Goal: Task Accomplishment & Management: Complete application form

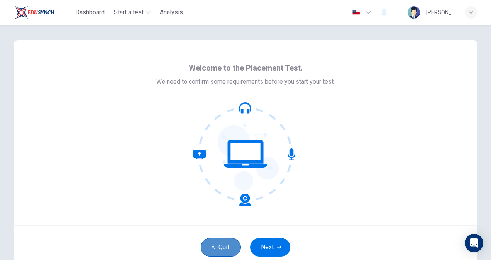
click at [213, 248] on icon "button" at bounding box center [213, 247] width 5 height 5
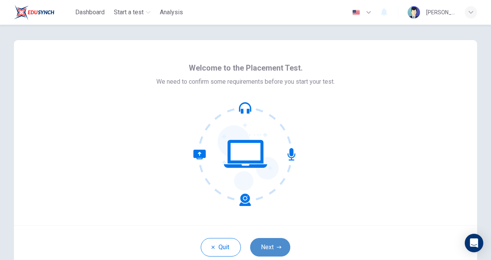
click at [266, 245] on button "Next" at bounding box center [270, 247] width 40 height 19
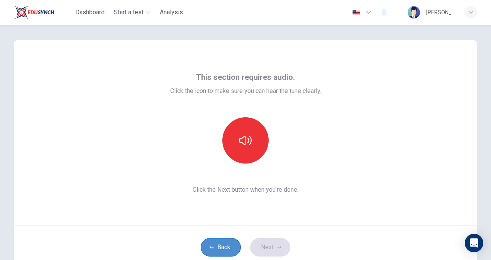
click at [210, 247] on icon "button" at bounding box center [212, 247] width 5 height 3
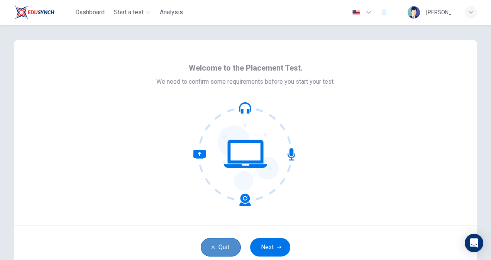
click at [211, 247] on icon "button" at bounding box center [213, 247] width 5 height 5
click at [215, 246] on button "Quit" at bounding box center [221, 247] width 40 height 19
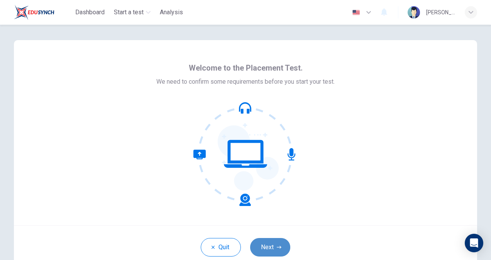
click at [271, 248] on button "Next" at bounding box center [270, 247] width 40 height 19
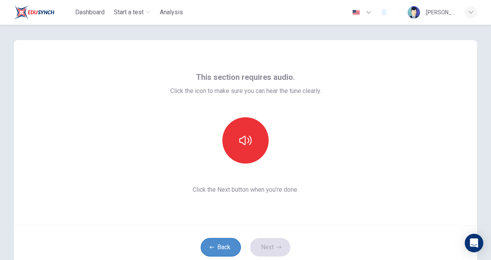
click at [210, 248] on icon "button" at bounding box center [212, 247] width 5 height 3
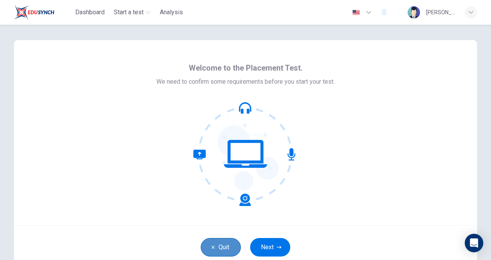
click at [208, 248] on button "Quit" at bounding box center [221, 247] width 40 height 19
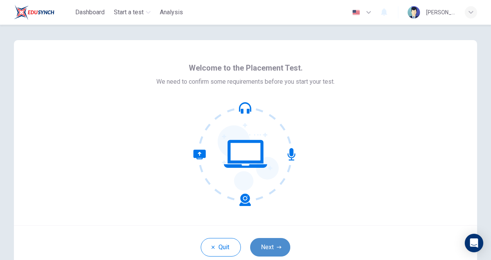
click at [270, 246] on button "Next" at bounding box center [270, 247] width 40 height 19
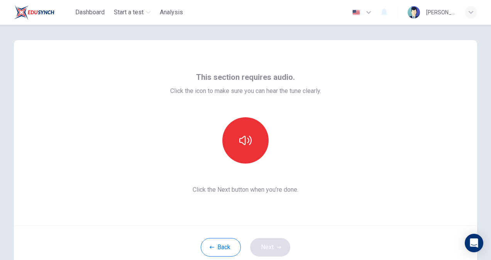
click at [270, 246] on div "Back Next" at bounding box center [245, 248] width 463 height 44
click at [248, 135] on icon "button" at bounding box center [245, 140] width 12 height 12
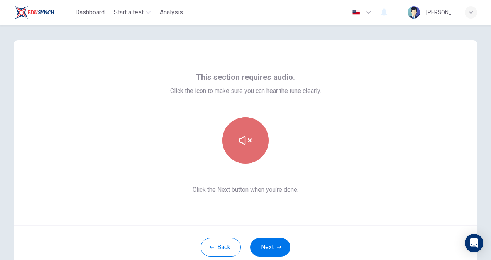
click at [247, 138] on icon "button" at bounding box center [245, 140] width 12 height 12
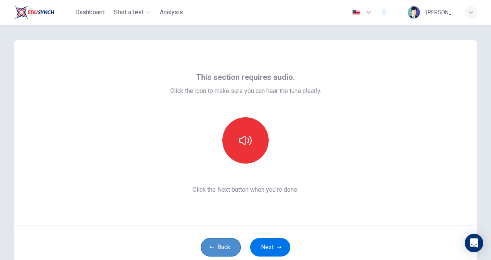
click at [226, 246] on button "Back" at bounding box center [221, 247] width 40 height 19
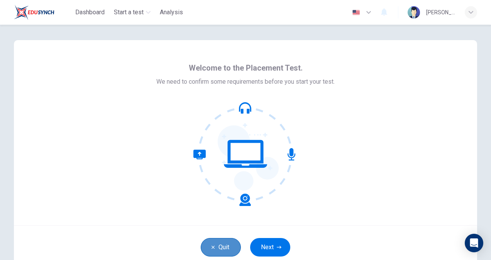
click at [226, 246] on button "Quit" at bounding box center [221, 247] width 40 height 19
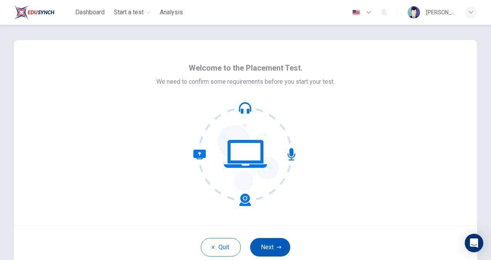
click at [267, 242] on button "Next" at bounding box center [270, 247] width 40 height 19
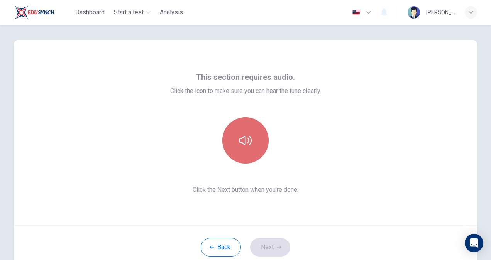
click at [242, 141] on icon "button" at bounding box center [245, 140] width 12 height 12
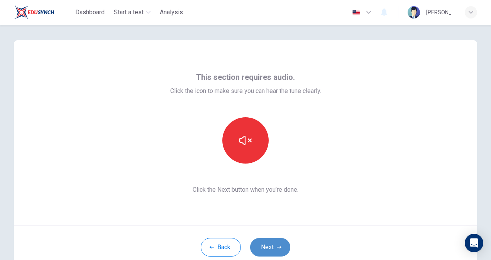
click at [266, 246] on button "Next" at bounding box center [270, 247] width 40 height 19
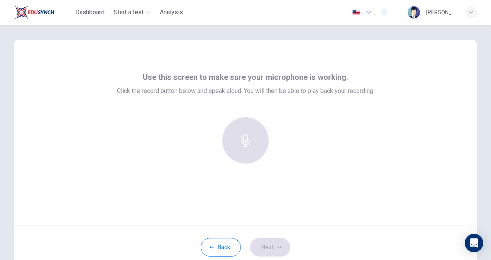
click at [302, 205] on div "Use this screen to make sure your microphone is working. Click the record butto…" at bounding box center [245, 132] width 463 height 185
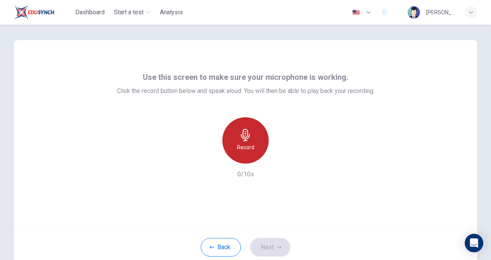
click at [246, 131] on icon "button" at bounding box center [245, 135] width 9 height 12
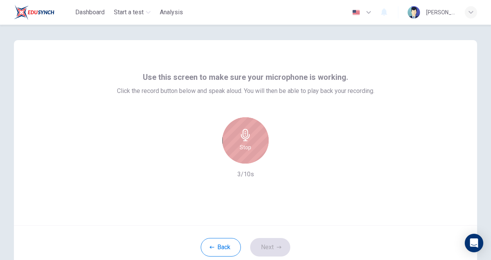
click at [246, 131] on icon "button" at bounding box center [245, 135] width 9 height 12
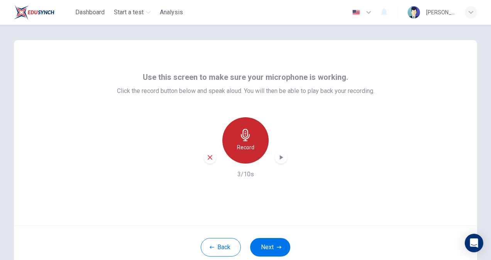
click at [246, 131] on icon "button" at bounding box center [245, 135] width 9 height 12
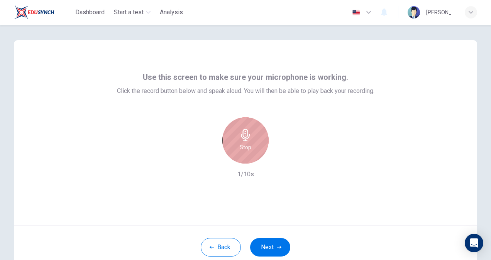
click at [246, 131] on icon "button" at bounding box center [245, 135] width 9 height 12
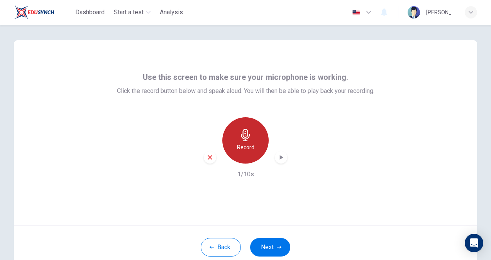
click at [246, 131] on icon "button" at bounding box center [245, 135] width 9 height 12
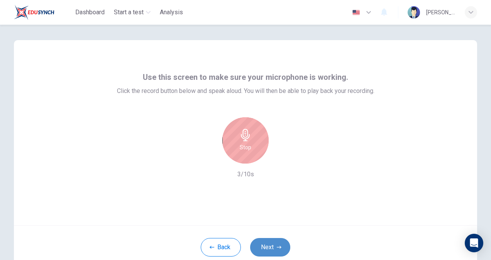
click at [271, 242] on button "Next" at bounding box center [270, 247] width 40 height 19
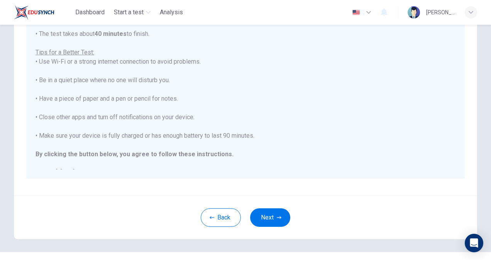
scroll to position [139, 0]
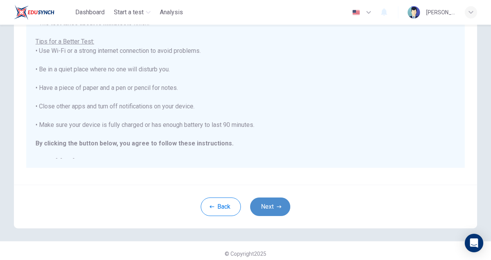
click at [277, 205] on icon "button" at bounding box center [279, 207] width 5 height 5
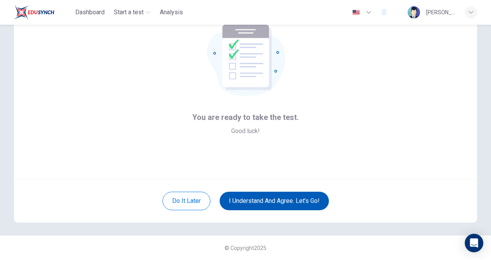
scroll to position [46, 0]
click at [175, 199] on button "Do it later" at bounding box center [187, 201] width 48 height 19
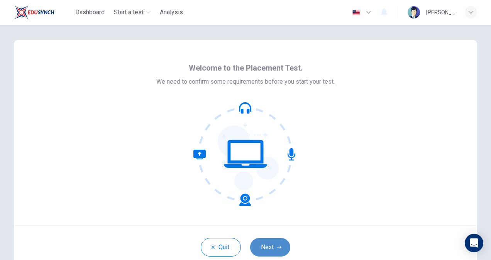
click at [269, 250] on button "Next" at bounding box center [270, 247] width 40 height 19
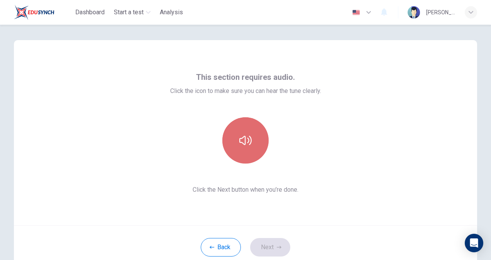
click at [246, 137] on icon "button" at bounding box center [245, 140] width 12 height 12
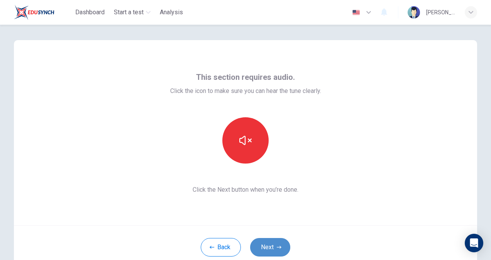
click at [268, 247] on button "Next" at bounding box center [270, 247] width 40 height 19
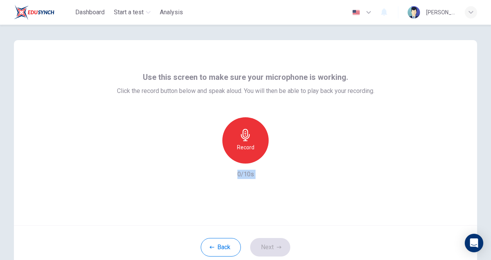
drag, startPoint x: 268, startPoint y: 247, endPoint x: 247, endPoint y: 137, distance: 112.0
click at [247, 137] on div "Use this screen to make sure your microphone is working. Click the record butto…" at bounding box center [245, 154] width 463 height 229
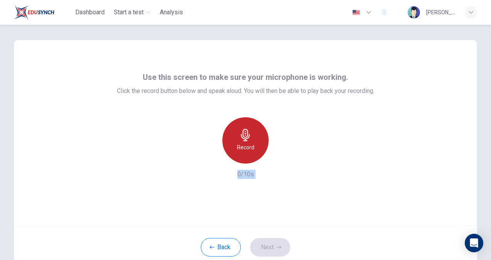
click at [247, 137] on icon "button" at bounding box center [245, 135] width 9 height 12
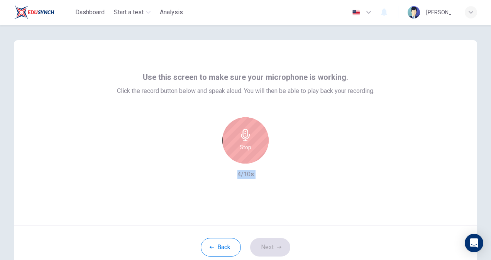
click at [247, 137] on icon "button" at bounding box center [245, 135] width 9 height 12
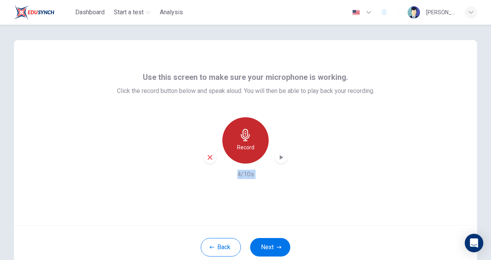
click at [244, 133] on icon "button" at bounding box center [245, 135] width 9 height 12
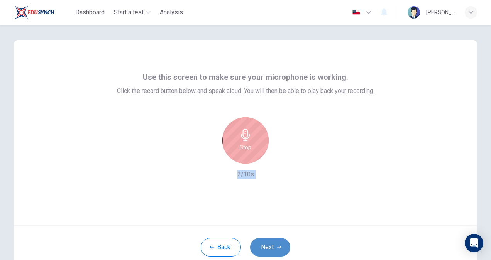
click at [267, 245] on button "Next" at bounding box center [270, 247] width 40 height 19
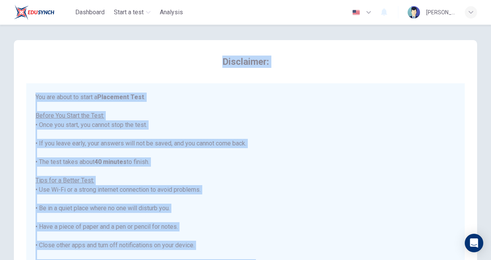
click at [487, 254] on div "Disclaimer: You are about to start a Placement Test . Before You Start the Test…" at bounding box center [246, 203] width 488 height 356
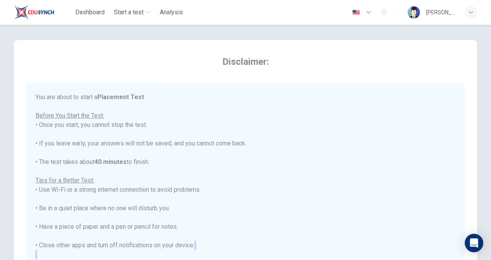
click at [487, 254] on div "Disclaimer: You are about to start a Placement Test . Before You Start the Test…" at bounding box center [246, 203] width 488 height 356
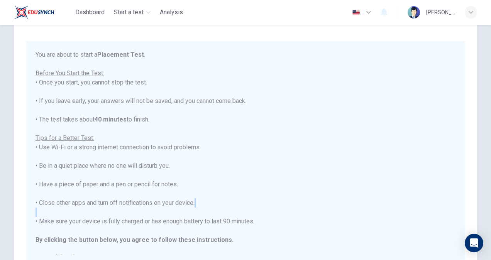
scroll to position [46, 0]
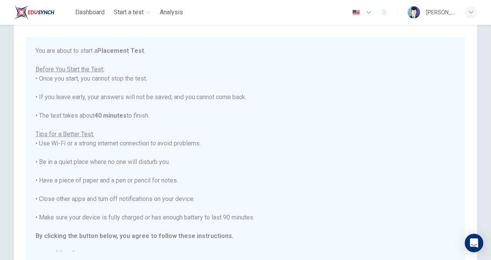
click at [53, 151] on div "You are about to start a Placement Test . Before You Start the Test: • Once you…" at bounding box center [246, 152] width 420 height 213
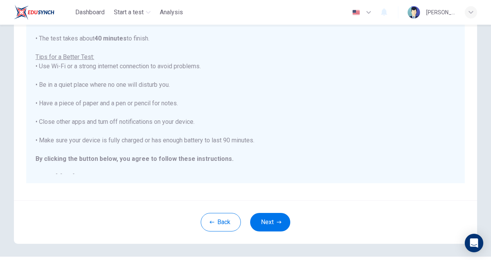
scroll to position [139, 0]
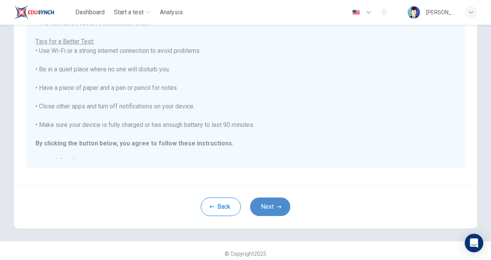
click at [272, 201] on button "Next" at bounding box center [270, 207] width 40 height 19
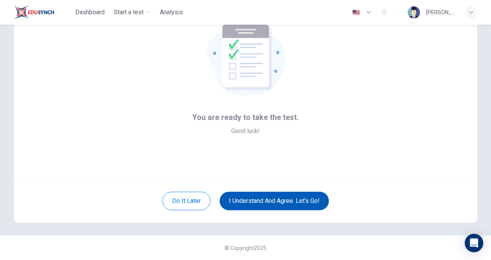
scroll to position [46, 0]
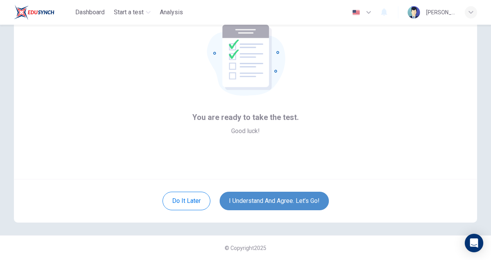
click at [290, 196] on button "I understand and agree. Let’s go!" at bounding box center [274, 201] width 109 height 19
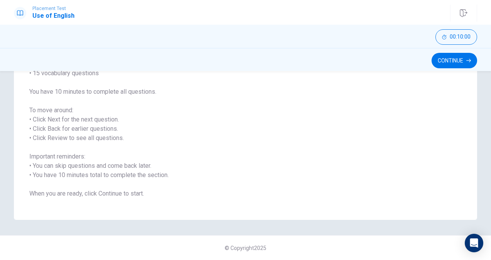
scroll to position [70, 0]
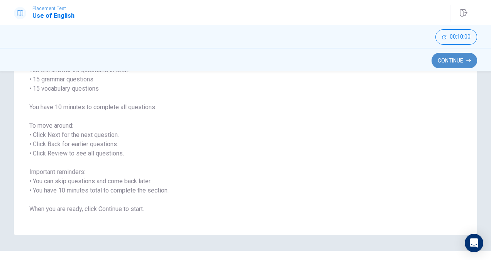
click at [459, 57] on button "Continue" at bounding box center [455, 60] width 46 height 15
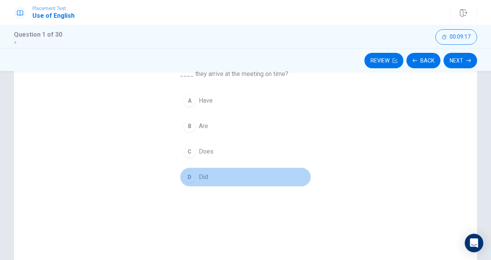
click at [199, 175] on span "Did" at bounding box center [203, 177] width 9 height 9
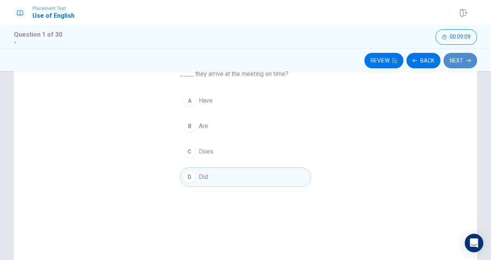
click at [463, 59] on button "Next" at bounding box center [461, 60] width 34 height 15
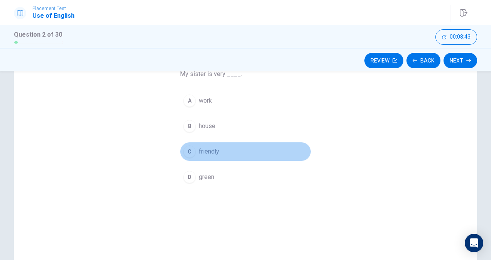
click at [199, 154] on span "friendly" at bounding box center [209, 151] width 20 height 9
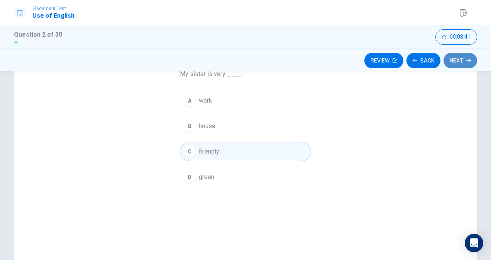
click at [466, 57] on button "Next" at bounding box center [461, 60] width 34 height 15
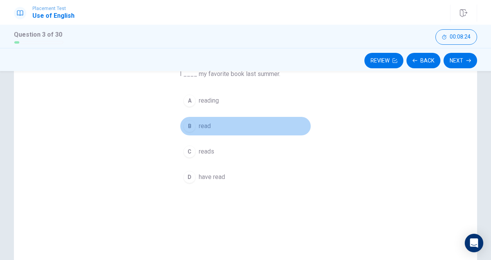
click at [194, 124] on button "B read" at bounding box center [245, 126] width 131 height 19
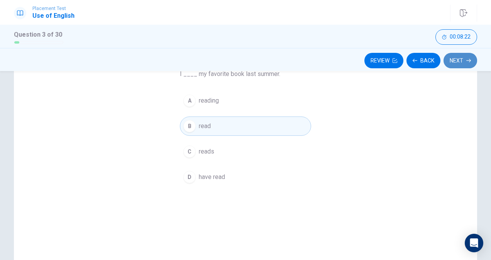
click at [467, 59] on icon "button" at bounding box center [469, 60] width 5 height 5
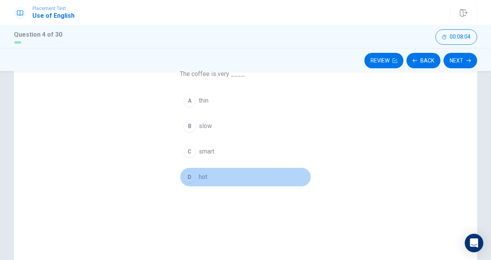
click at [210, 177] on button "D hot" at bounding box center [245, 177] width 131 height 19
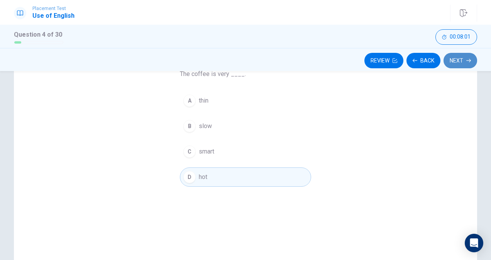
click at [464, 58] on button "Next" at bounding box center [461, 60] width 34 height 15
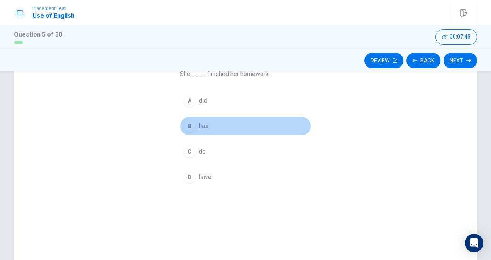
click at [205, 123] on span "has" at bounding box center [204, 126] width 10 height 9
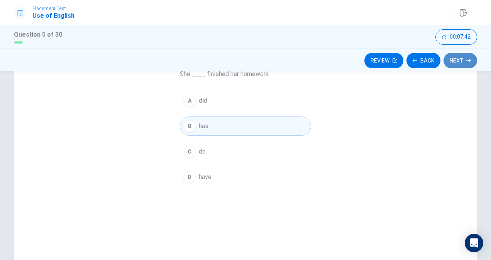
click at [461, 57] on button "Next" at bounding box center [461, 60] width 34 height 15
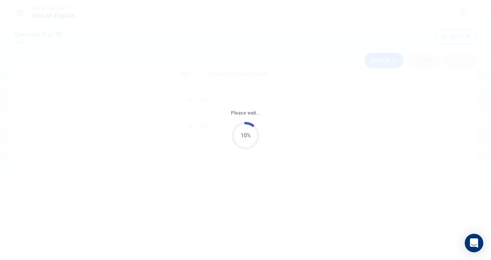
scroll to position [0, 0]
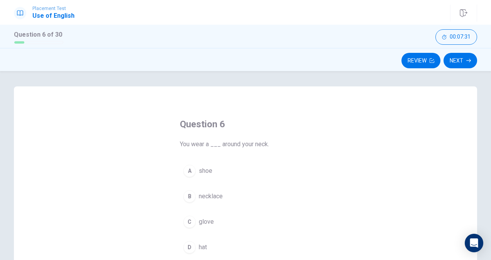
click at [486, 256] on div "Question 6 You wear a ___ around your neck. A shoe B necklace C glove D hat" at bounding box center [246, 221] width 488 height 268
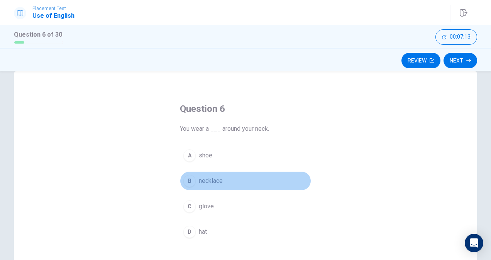
click at [218, 178] on span "necklace" at bounding box center [211, 180] width 24 height 9
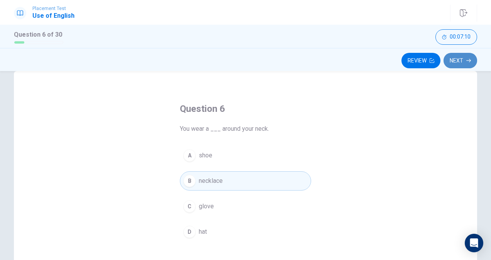
click at [470, 59] on icon "button" at bounding box center [469, 60] width 5 height 3
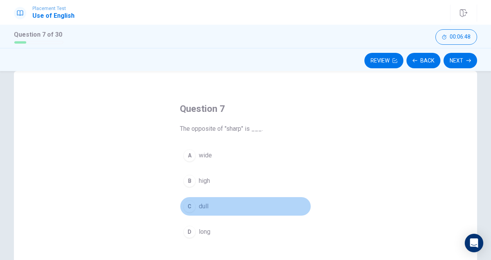
click at [205, 205] on span "dull" at bounding box center [204, 206] width 10 height 9
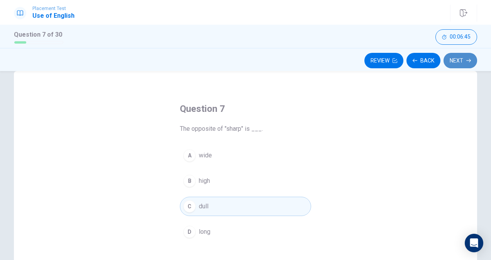
click at [460, 59] on button "Next" at bounding box center [461, 60] width 34 height 15
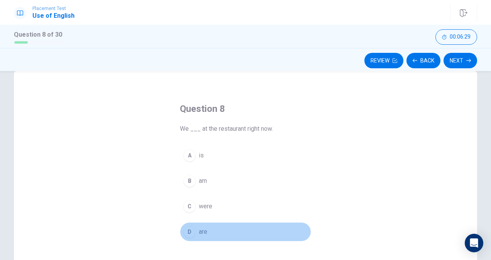
click at [199, 228] on span "are" at bounding box center [203, 231] width 8 height 9
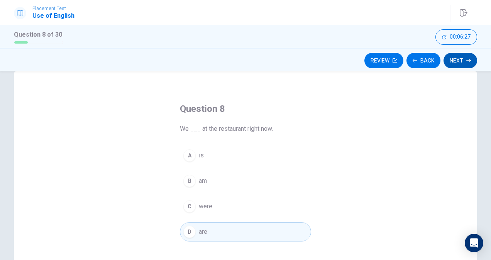
click at [461, 58] on button "Next" at bounding box center [461, 60] width 34 height 15
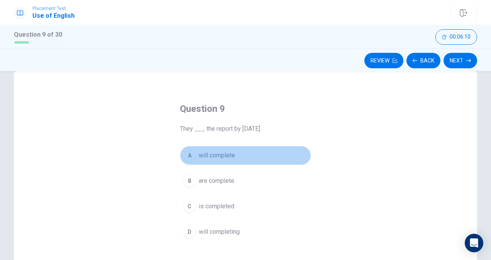
click at [216, 154] on span "will complete" at bounding box center [217, 155] width 36 height 9
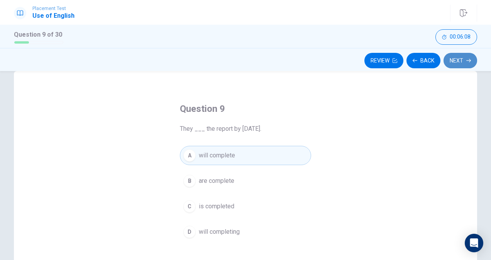
click at [466, 53] on button "Next" at bounding box center [461, 60] width 34 height 15
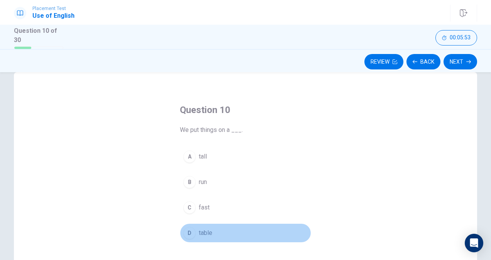
click at [206, 229] on span "table" at bounding box center [206, 233] width 14 height 9
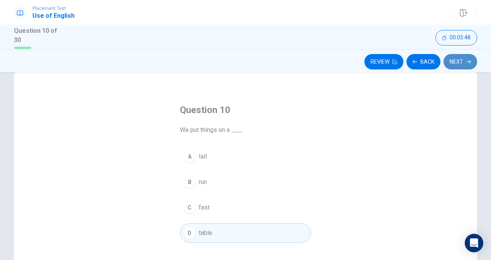
click at [458, 57] on button "Next" at bounding box center [461, 61] width 34 height 15
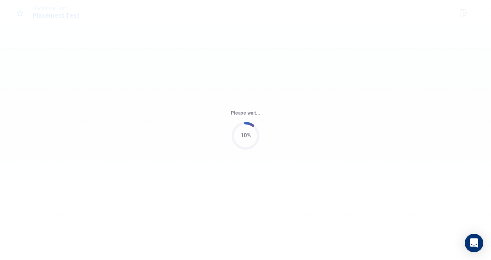
scroll to position [0, 0]
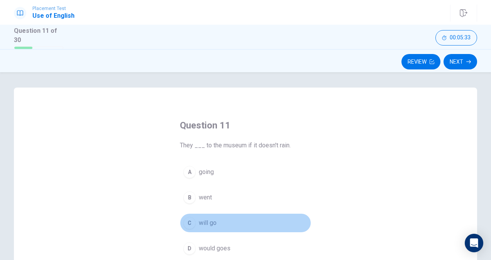
click at [209, 221] on span "will go" at bounding box center [208, 223] width 18 height 9
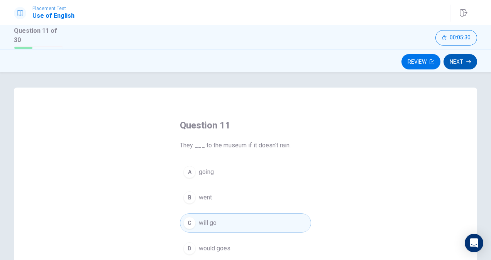
click at [463, 57] on button "Next" at bounding box center [461, 61] width 34 height 15
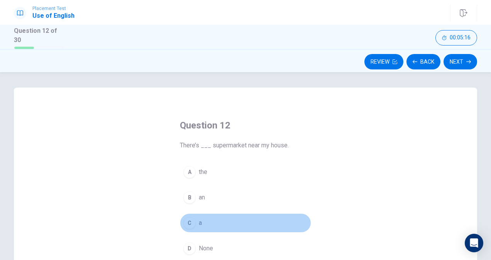
click at [199, 220] on span "a" at bounding box center [200, 223] width 3 height 9
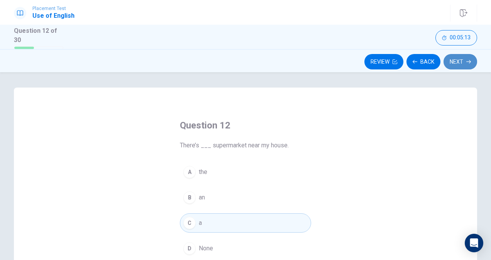
click at [459, 61] on button "Next" at bounding box center [461, 61] width 34 height 15
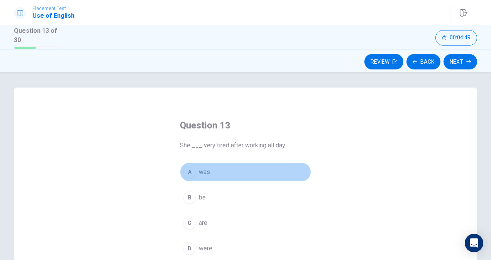
click at [201, 170] on span "was" at bounding box center [204, 172] width 11 height 9
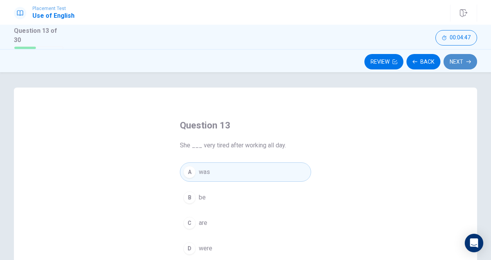
click at [462, 58] on button "Next" at bounding box center [461, 61] width 34 height 15
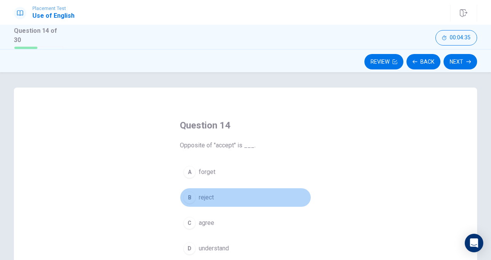
click at [207, 195] on span "reject" at bounding box center [206, 197] width 15 height 9
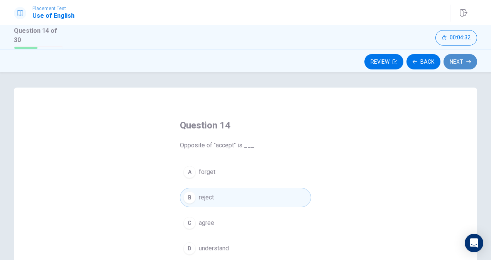
click at [456, 61] on button "Next" at bounding box center [461, 61] width 34 height 15
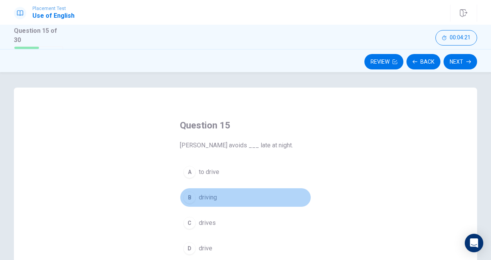
click at [209, 193] on span "driving" at bounding box center [208, 197] width 18 height 9
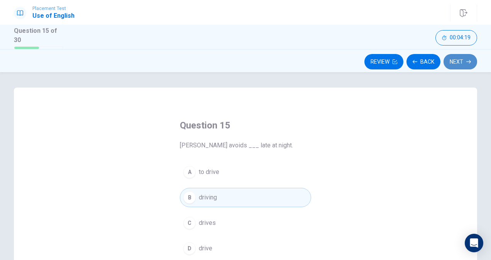
click at [469, 56] on button "Next" at bounding box center [461, 61] width 34 height 15
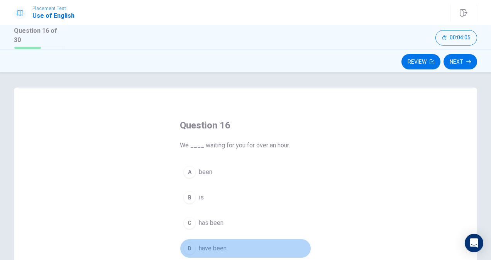
click at [215, 248] on span "have been" at bounding box center [213, 248] width 28 height 9
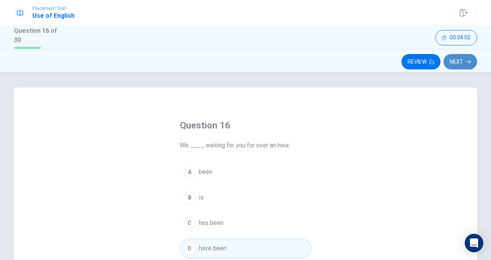
click at [461, 59] on button "Next" at bounding box center [461, 61] width 34 height 15
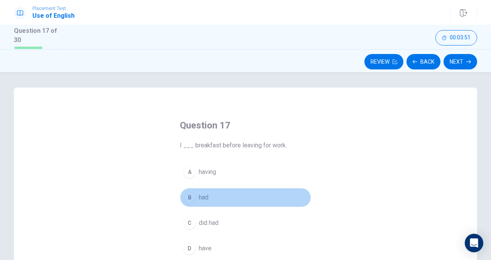
click at [205, 195] on span "had" at bounding box center [204, 197] width 10 height 9
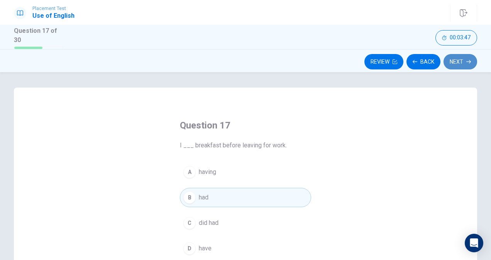
click at [465, 59] on button "Next" at bounding box center [461, 61] width 34 height 15
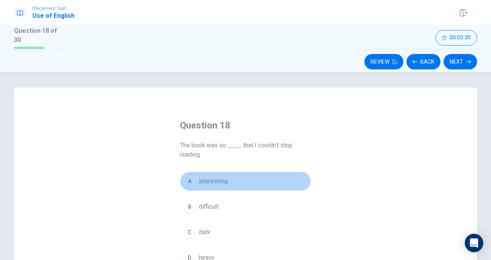
click at [208, 177] on span "interesting" at bounding box center [213, 181] width 29 height 9
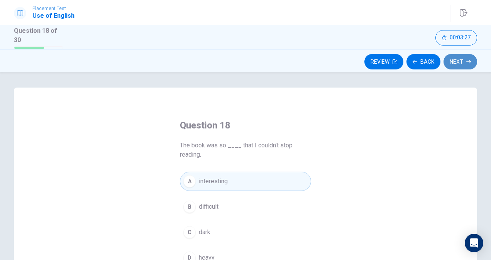
click at [462, 59] on button "Next" at bounding box center [461, 61] width 34 height 15
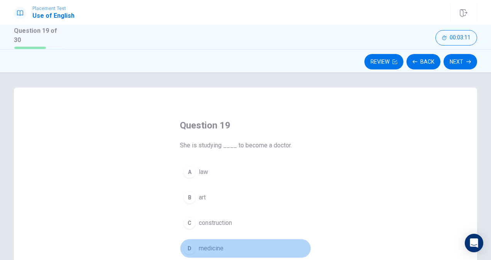
click at [214, 244] on span "medicine" at bounding box center [211, 248] width 25 height 9
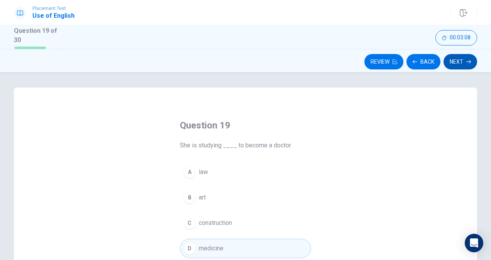
click at [458, 57] on button "Next" at bounding box center [461, 61] width 34 height 15
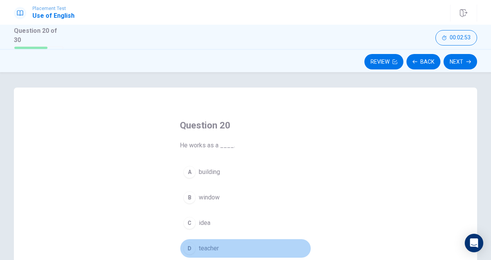
click at [199, 246] on span "teacher" at bounding box center [209, 248] width 20 height 9
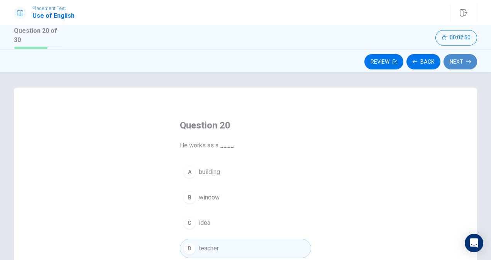
click at [463, 59] on button "Next" at bounding box center [461, 61] width 34 height 15
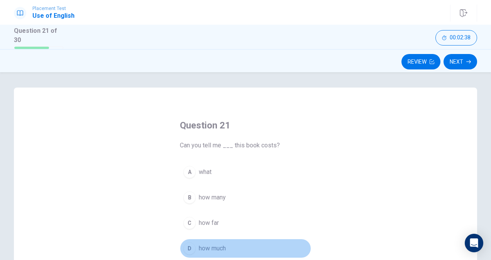
click at [218, 245] on span "how much" at bounding box center [212, 248] width 27 height 9
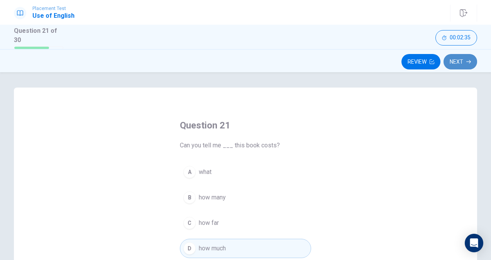
click at [461, 55] on button "Next" at bounding box center [461, 61] width 34 height 15
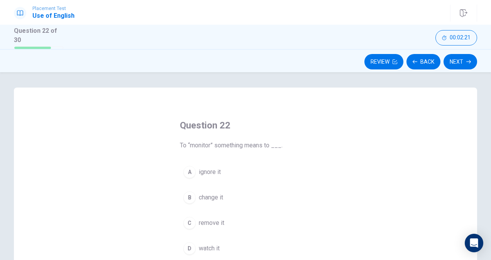
click at [210, 244] on span "watch it" at bounding box center [209, 248] width 21 height 9
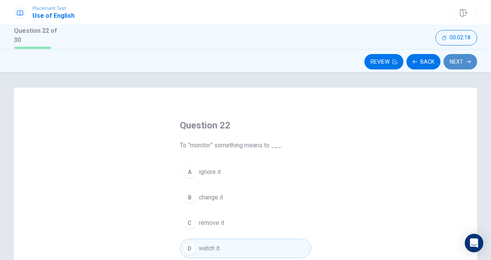
click at [465, 57] on button "Next" at bounding box center [461, 61] width 34 height 15
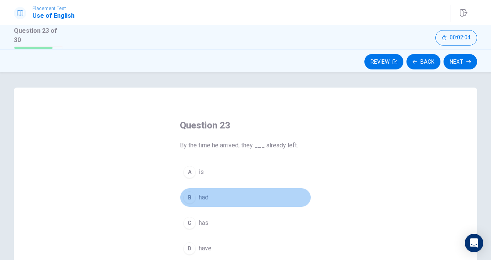
click at [199, 196] on span "had" at bounding box center [204, 197] width 10 height 9
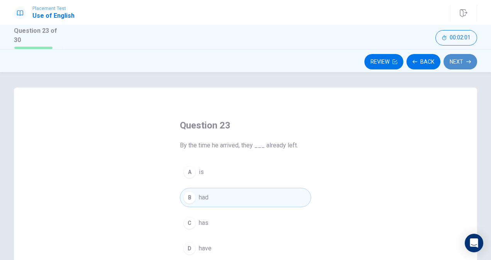
click at [467, 59] on icon "button" at bounding box center [469, 61] width 5 height 5
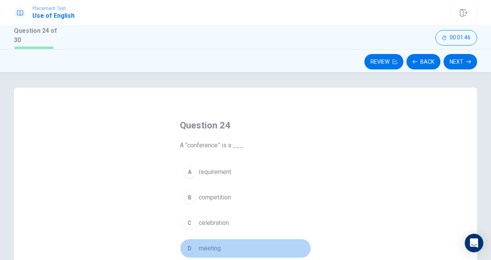
click at [210, 245] on span "meeting" at bounding box center [210, 248] width 22 height 9
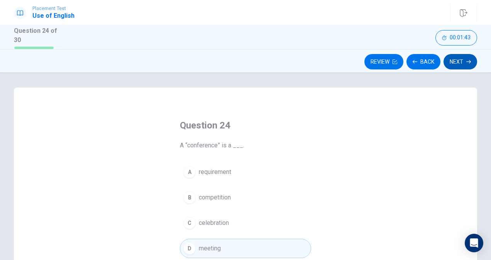
click at [464, 56] on button "Next" at bounding box center [461, 61] width 34 height 15
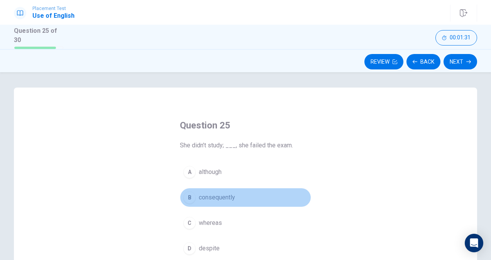
click at [212, 195] on span "consequently" at bounding box center [217, 197] width 36 height 9
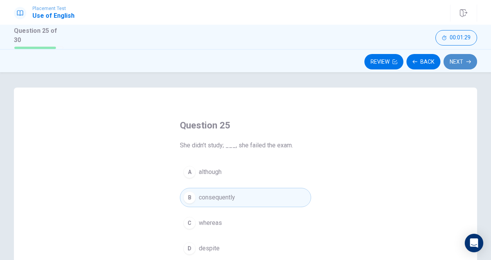
click at [466, 56] on button "Next" at bounding box center [461, 61] width 34 height 15
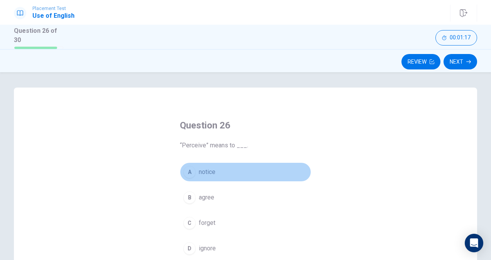
click at [205, 168] on span "notice" at bounding box center [207, 172] width 17 height 9
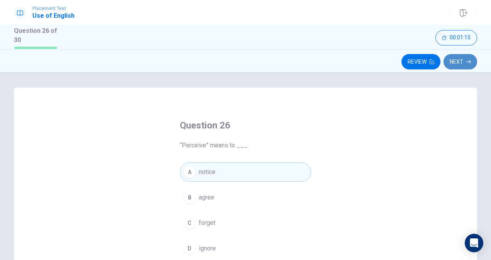
click at [457, 61] on button "Next" at bounding box center [461, 61] width 34 height 15
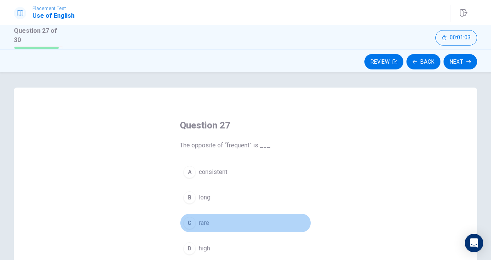
click at [206, 219] on span "rare" at bounding box center [204, 223] width 10 height 9
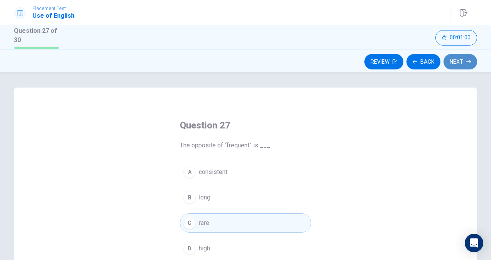
click at [467, 61] on icon "button" at bounding box center [469, 61] width 5 height 3
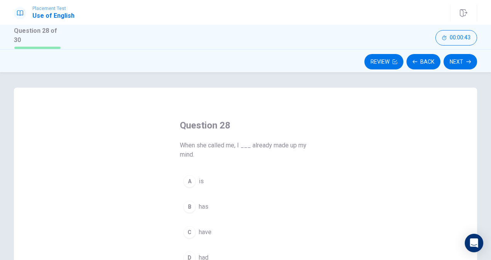
click at [203, 253] on span "had" at bounding box center [204, 257] width 10 height 9
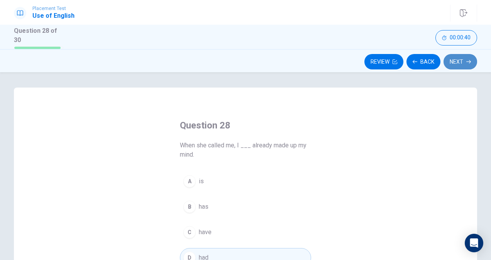
click at [465, 54] on button "Next" at bounding box center [461, 61] width 34 height 15
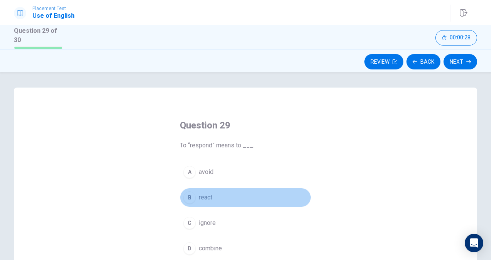
click at [205, 195] on span "react" at bounding box center [206, 197] width 14 height 9
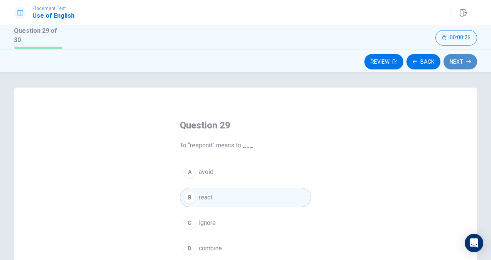
click at [457, 56] on button "Next" at bounding box center [461, 61] width 34 height 15
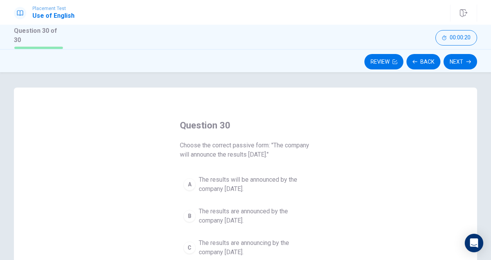
click at [487, 257] on div "Question 30 Choose the correct passive form: "The company will announce the res…" at bounding box center [246, 222] width 488 height 268
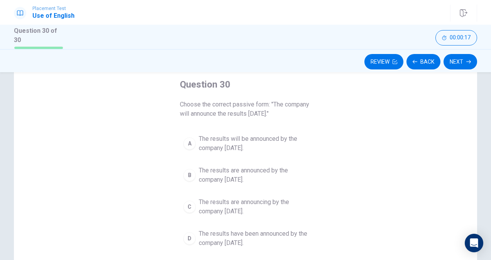
scroll to position [46, 0]
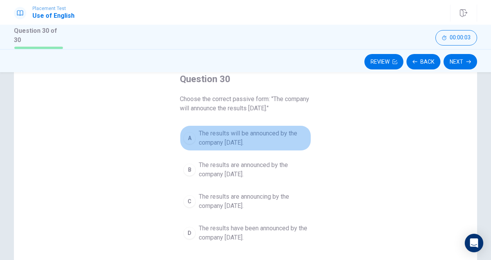
click at [212, 131] on span "The results will be announced by the company [DATE]." at bounding box center [253, 138] width 109 height 19
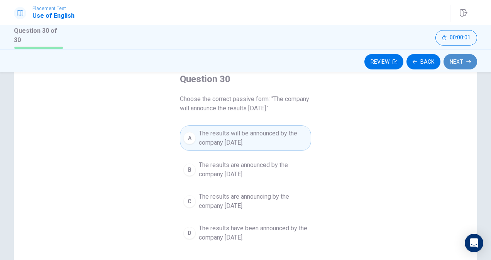
click at [466, 59] on button "Next" at bounding box center [461, 61] width 34 height 15
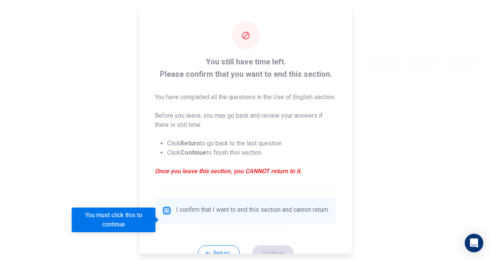
click at [167, 215] on input "You must click this to continue" at bounding box center [166, 210] width 9 height 9
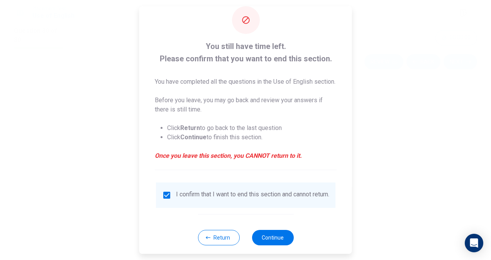
scroll to position [31, 0]
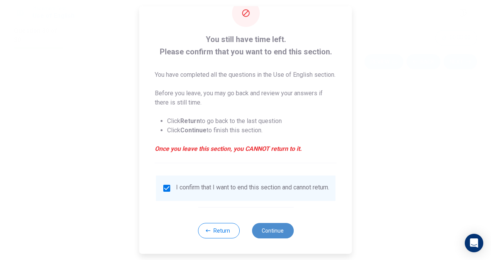
click at [275, 234] on button "Continue" at bounding box center [273, 230] width 42 height 15
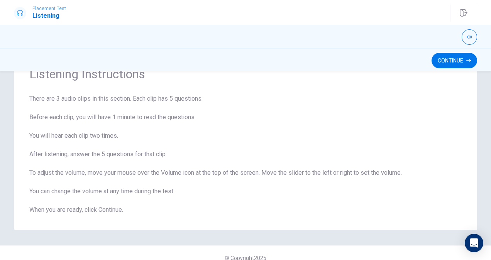
scroll to position [30, 0]
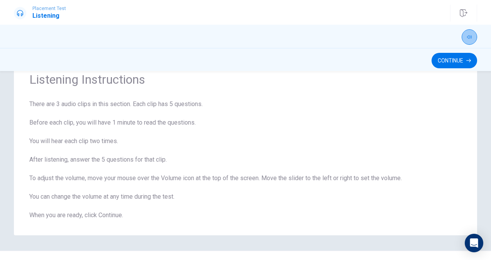
click at [468, 35] on icon "button" at bounding box center [469, 37] width 5 height 5
click at [450, 67] on button "Continue" at bounding box center [455, 60] width 46 height 15
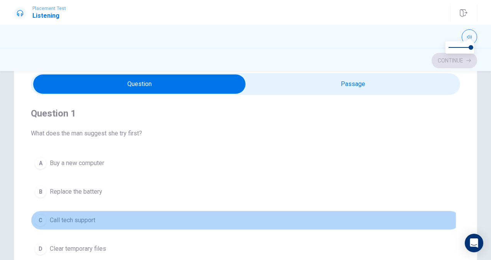
click at [88, 219] on span "Call tech support" at bounding box center [73, 220] width 46 height 9
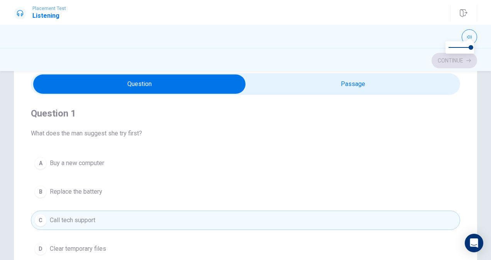
type input "30"
click at [353, 85] on input "checkbox" at bounding box center [139, 84] width 644 height 19
checkbox input "true"
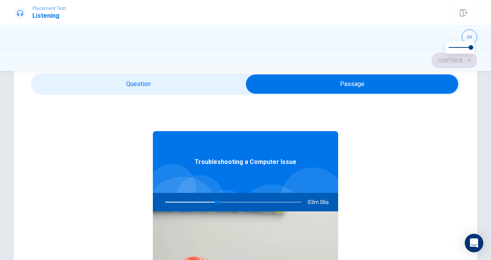
type input "38"
click at [180, 82] on input "checkbox" at bounding box center [352, 84] width 644 height 19
checkbox input "false"
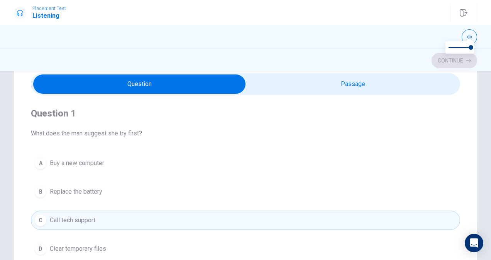
type input "48"
click at [186, 80] on input "checkbox" at bounding box center [139, 84] width 644 height 19
checkbox input "true"
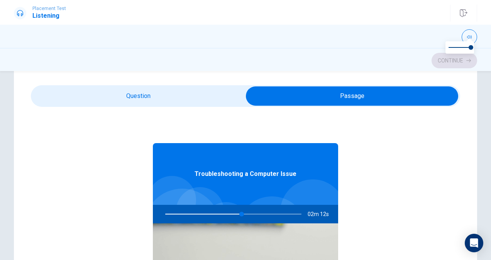
scroll to position [15, 0]
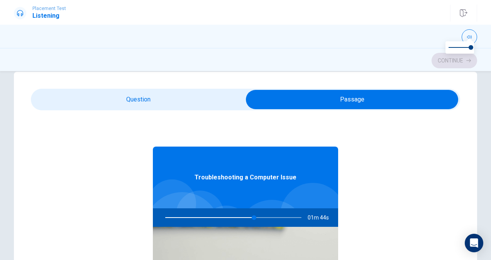
click at [224, 115] on div "Troubleshooting a Computer Issue 01m 44s" at bounding box center [245, 259] width 185 height 298
type input "73"
click at [148, 101] on input "checkbox" at bounding box center [352, 99] width 644 height 19
checkbox input "false"
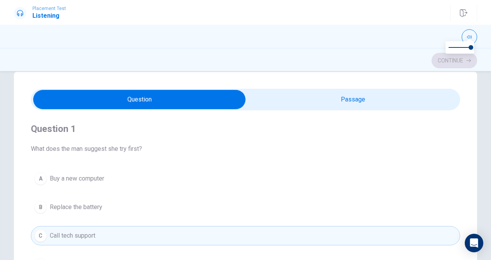
type input "88"
click at [412, 93] on input "checkbox" at bounding box center [139, 99] width 644 height 19
checkbox input "true"
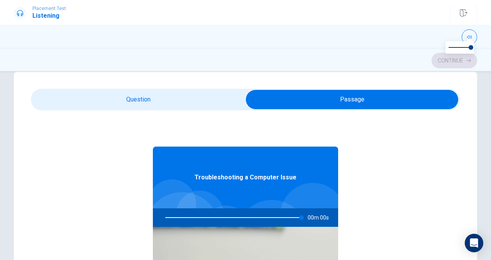
type input "0"
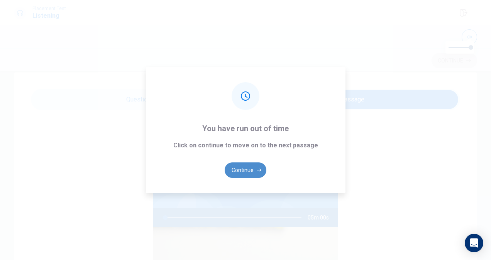
click at [248, 167] on button "Continue" at bounding box center [246, 170] width 42 height 15
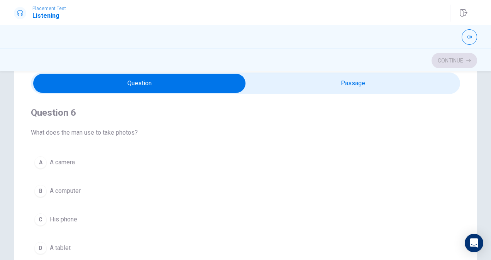
scroll to position [46, 0]
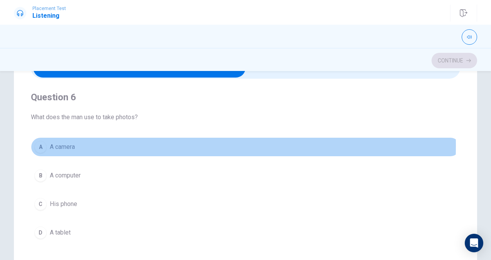
click at [65, 146] on span "A camera" at bounding box center [62, 147] width 25 height 9
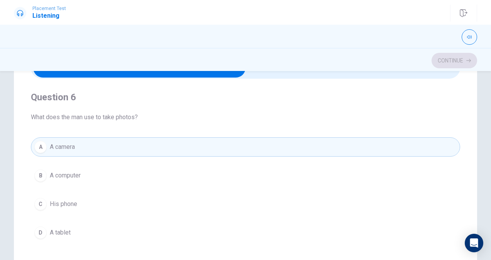
click at [487, 73] on div "Question 6 What does the man use to take photos? A A camera B A computer C His …" at bounding box center [246, 195] width 488 height 310
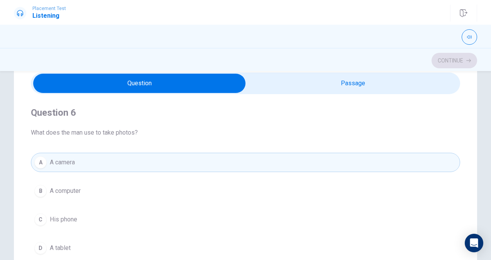
scroll to position [15, 0]
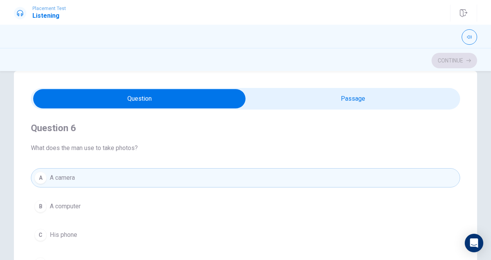
type input "49"
click at [361, 92] on input "checkbox" at bounding box center [139, 98] width 644 height 19
checkbox input "true"
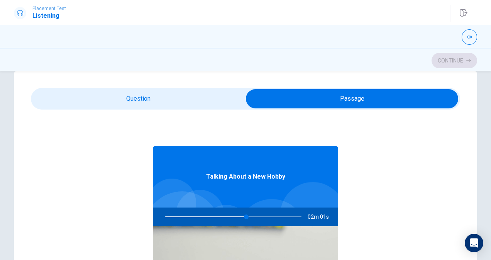
type input "60"
click at [127, 95] on input "checkbox" at bounding box center [352, 98] width 644 height 19
checkbox input "false"
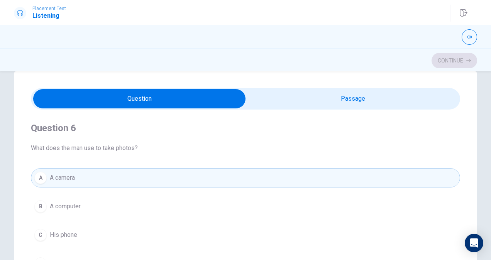
type input "65"
click at [346, 93] on input "checkbox" at bounding box center [139, 98] width 644 height 19
checkbox input "true"
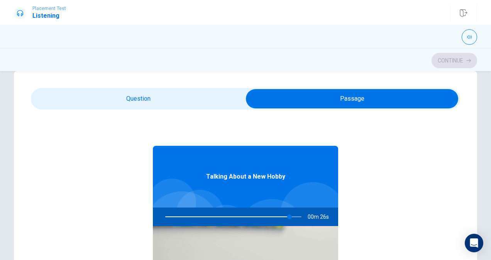
type input "92"
click at [153, 93] on input "checkbox" at bounding box center [352, 98] width 644 height 19
checkbox input "false"
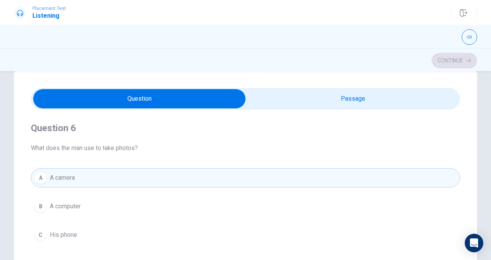
type input "95"
click at [343, 100] on input "checkbox" at bounding box center [139, 98] width 644 height 19
checkbox input "true"
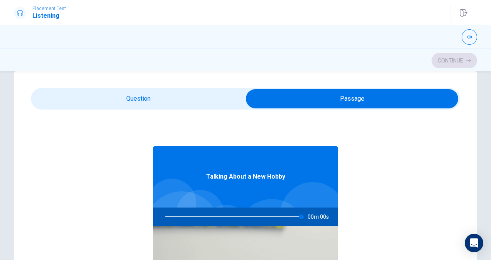
type input "0"
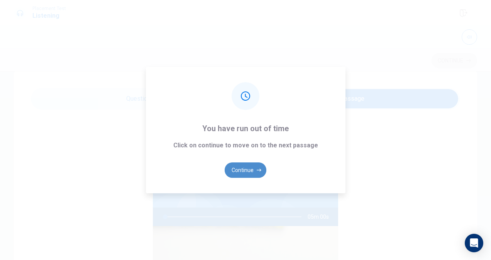
click at [243, 169] on button "Continue" at bounding box center [246, 170] width 42 height 15
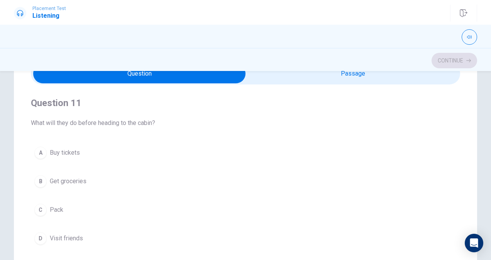
scroll to position [46, 0]
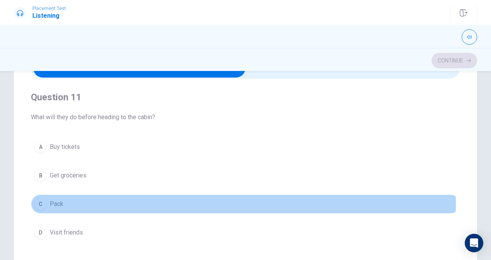
click at [56, 201] on span "Pack" at bounding box center [57, 204] width 14 height 9
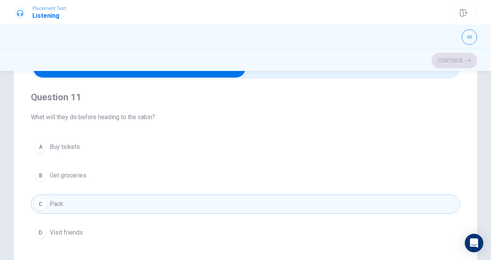
click at [336, 69] on div "Continue" at bounding box center [245, 59] width 491 height 23
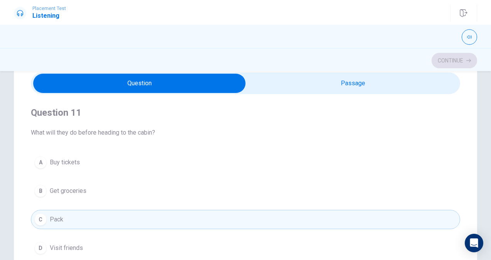
type input "45"
click at [387, 82] on input "checkbox" at bounding box center [139, 83] width 644 height 19
checkbox input "true"
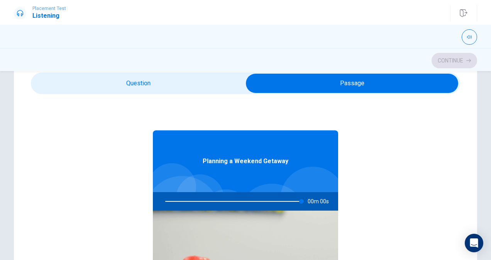
type input "0"
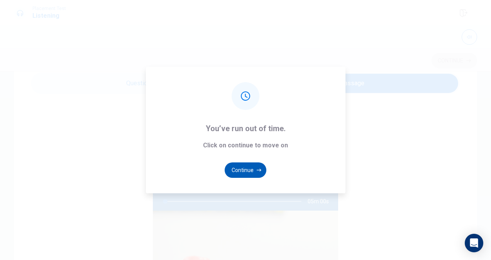
click at [246, 169] on button "Continue" at bounding box center [246, 170] width 42 height 15
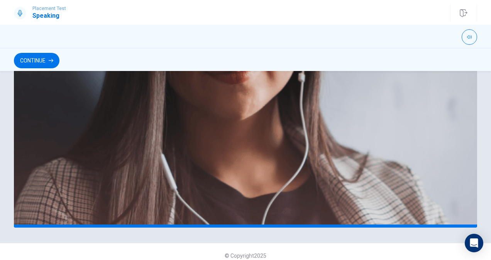
scroll to position [203, 0]
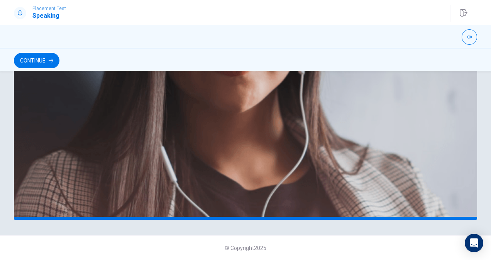
click at [377, 60] on div "Continue" at bounding box center [245, 60] width 463 height 15
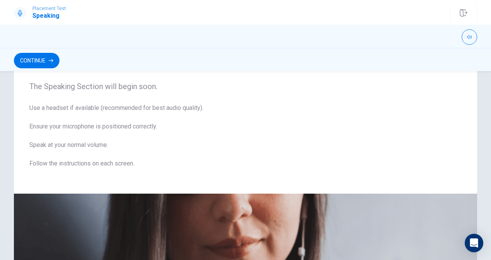
scroll to position [18, 0]
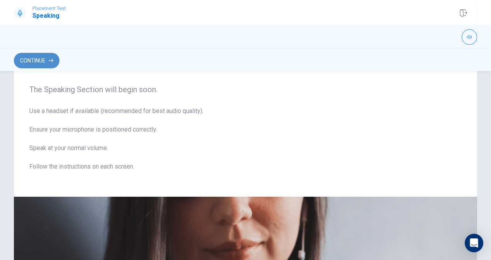
click at [45, 61] on button "Continue" at bounding box center [37, 60] width 46 height 15
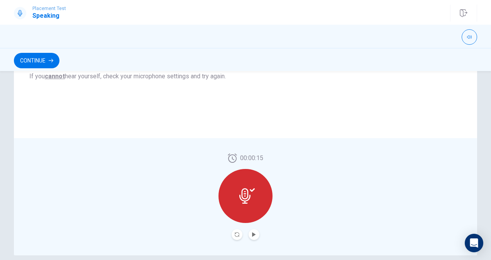
scroll to position [152, 0]
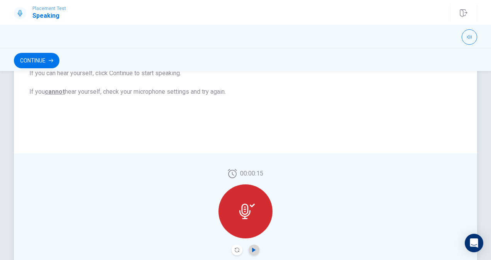
click at [252, 250] on icon "Play Audio" at bounding box center [253, 250] width 3 height 5
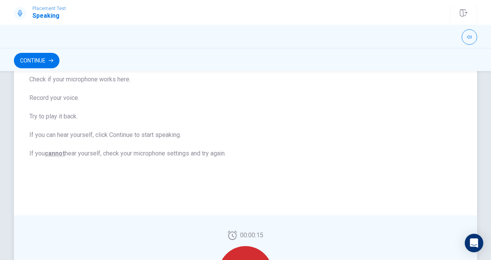
scroll to position [137, 0]
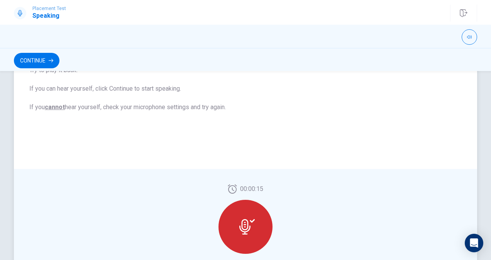
click at [259, 231] on div at bounding box center [246, 227] width 54 height 54
click at [487, 253] on div "Checking the Microphone Check if your microphone works here. Record your voice.…" at bounding box center [246, 118] width 488 height 337
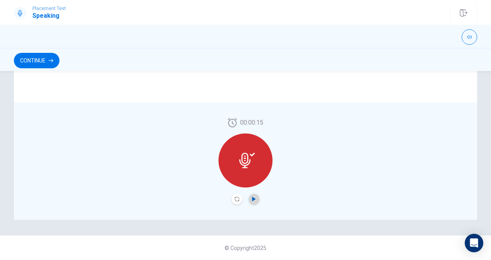
click at [255, 196] on button "Play Audio" at bounding box center [254, 199] width 11 height 11
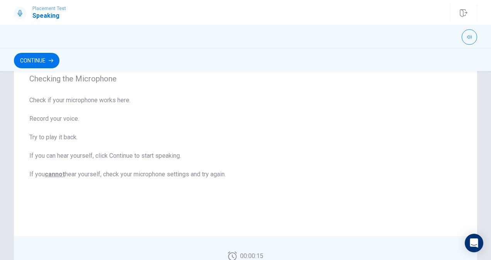
scroll to position [64, 0]
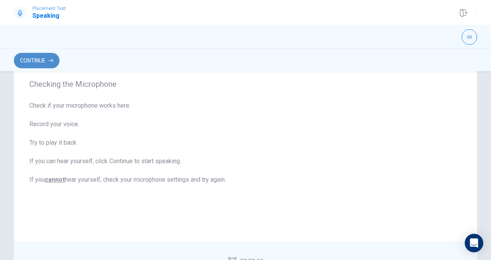
click at [29, 58] on button "Continue" at bounding box center [37, 60] width 46 height 15
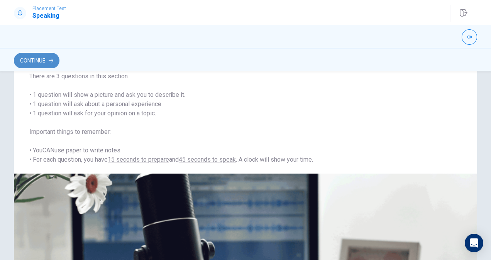
click at [37, 56] on button "Continue" at bounding box center [37, 60] width 46 height 15
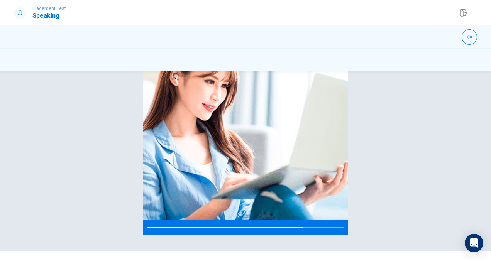
scroll to position [94, 0]
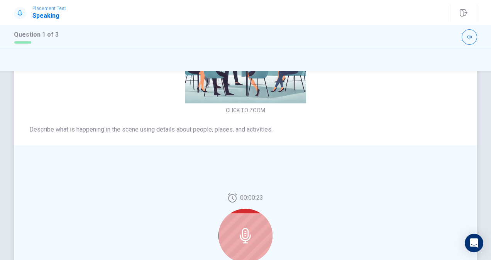
click at [149, 125] on span "Describe what is happening in the scene using details about people, places, and…" at bounding box center [245, 129] width 433 height 9
click at [131, 129] on span "Describe what is happening in the scene using details about people, places, and…" at bounding box center [245, 129] width 433 height 9
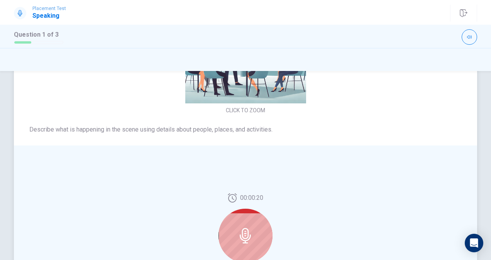
click at [98, 114] on div "CLICK TO ZOOM" at bounding box center [245, 49] width 463 height 133
drag, startPoint x: 98, startPoint y: 114, endPoint x: 98, endPoint y: 126, distance: 11.6
click at [98, 126] on div "CLICK TO ZOOM Describe what is happening in the scene using details about peopl…" at bounding box center [245, 69] width 463 height 153
click at [98, 126] on span "Describe what is happening in the scene using details about people, places, and…" at bounding box center [245, 129] width 433 height 9
drag, startPoint x: 98, startPoint y: 126, endPoint x: 229, endPoint y: 129, distance: 130.2
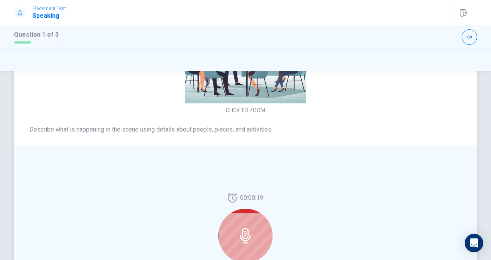
click at [229, 129] on span "Describe what is happening in the scene using details about people, places, and…" at bounding box center [245, 129] width 433 height 9
click at [252, 129] on span "Describe what is happening in the scene using details about people, places, and…" at bounding box center [245, 129] width 433 height 9
click at [247, 129] on span "Describe what is happening in the scene using details about people, places, and…" at bounding box center [245, 129] width 433 height 9
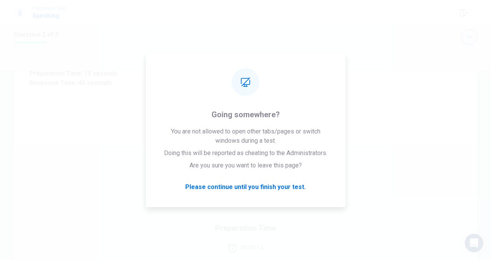
click at [451, 178] on div "Preparation Time 00:00:14" at bounding box center [245, 238] width 463 height 184
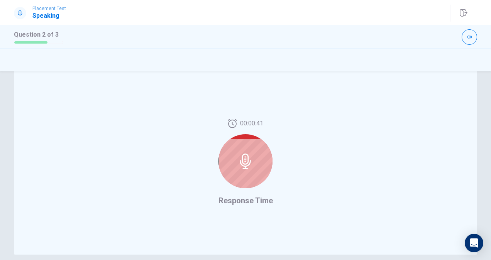
scroll to position [159, 0]
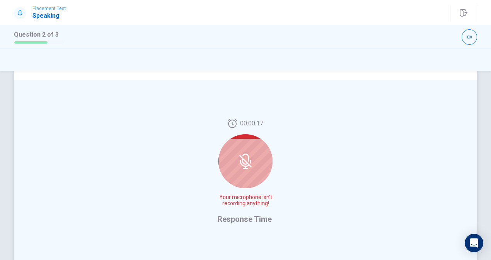
click at [242, 160] on icon at bounding box center [245, 161] width 12 height 12
click at [238, 164] on icon at bounding box center [245, 161] width 15 height 15
click at [247, 155] on icon at bounding box center [245, 161] width 15 height 15
click at [240, 162] on icon at bounding box center [245, 161] width 15 height 15
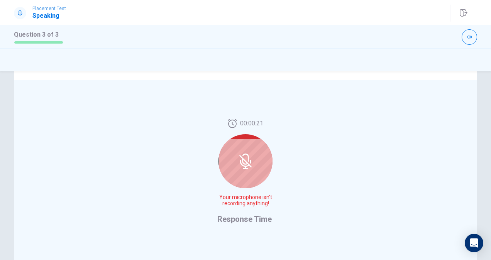
click at [238, 161] on icon at bounding box center [245, 161] width 15 height 15
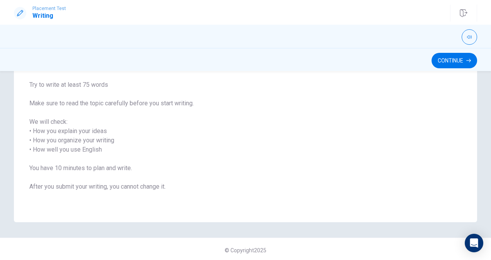
scroll to position [95, 0]
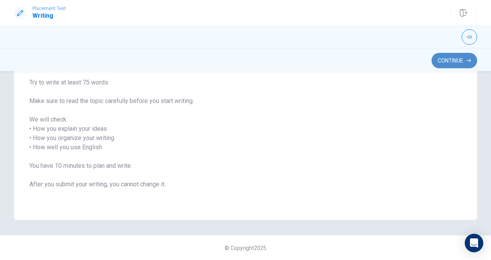
click at [464, 54] on button "Continue" at bounding box center [455, 60] width 46 height 15
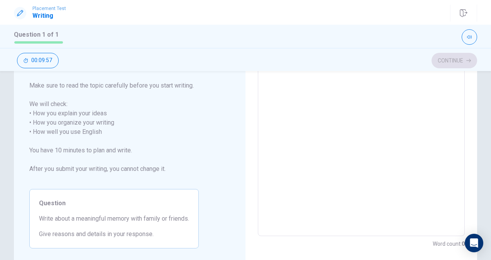
click at [40, 219] on span "Write about a meaningful memory with family or friends." at bounding box center [114, 218] width 150 height 9
click at [43, 218] on span "Write about a meaningful memory with family or friends." at bounding box center [114, 218] width 150 height 9
click at [61, 230] on span "Give reasons and details in your response." at bounding box center [114, 234] width 150 height 9
drag, startPoint x: 61, startPoint y: 230, endPoint x: 61, endPoint y: 215, distance: 15.4
click at [61, 215] on div "Question Write about a meaningful memory with family or friends. Give reasons a…" at bounding box center [114, 218] width 170 height 59
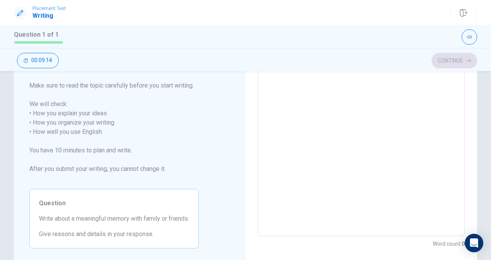
click at [61, 215] on span "Write about a meaningful memory with family or friends." at bounding box center [114, 218] width 150 height 9
click at [41, 221] on span "Write about a meaningful memory with family or friends." at bounding box center [114, 218] width 150 height 9
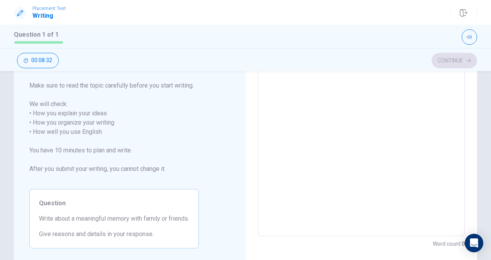
click at [41, 221] on span "Write about a meaningful memory with family or friends." at bounding box center [114, 218] width 150 height 9
click at [329, 166] on textarea at bounding box center [361, 127] width 196 height 205
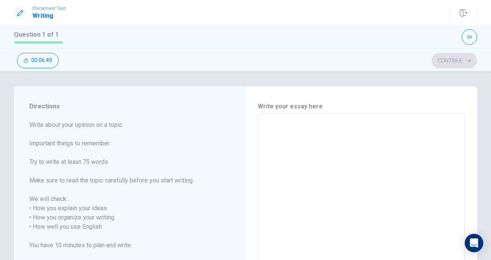
scroll to position [0, 0]
click at [266, 119] on div "x ​" at bounding box center [361, 223] width 207 height 218
type textarea "l"
type textarea "x"
type textarea "le"
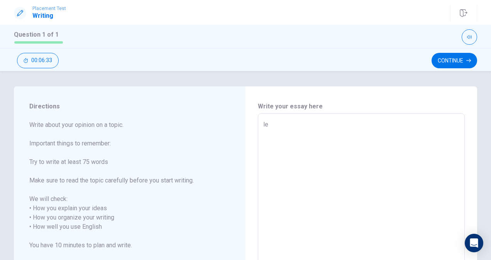
type textarea "x"
type textarea "le"
type textarea "x"
type textarea "le"
type textarea "x"
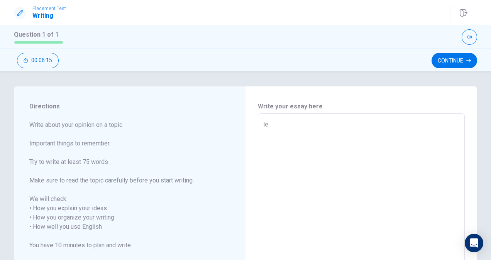
type textarea "l"
type textarea "x"
type textarea "i"
type textarea "x"
type textarea "il"
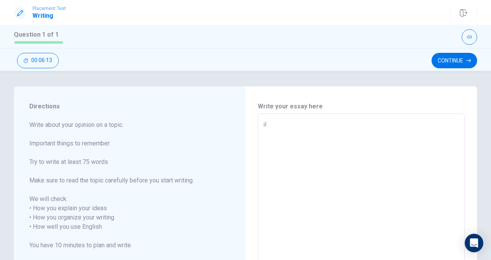
type textarea "x"
type textarea "il"
type textarea "x"
type textarea "il s"
type textarea "x"
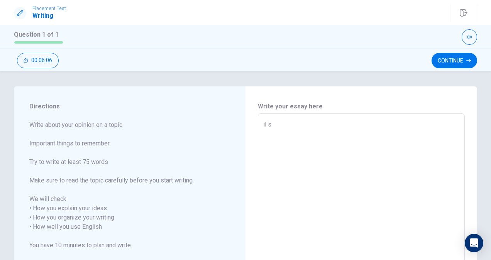
type textarea "il s'"
type textarea "x"
type textarea "il s'a"
type textarea "x"
type textarea "il s'ag"
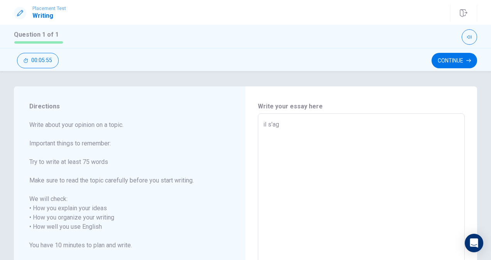
type textarea "x"
type textarea "il s'agi"
type textarea "x"
type textarea "il s'agiy"
type textarea "x"
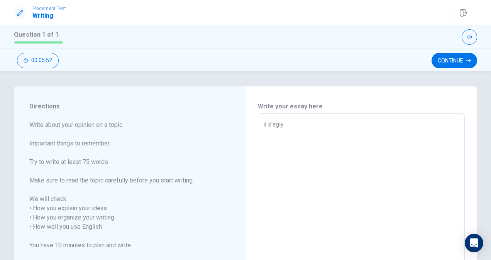
type textarea "il s'agi"
type textarea "x"
type textarea "il s'agiy"
type textarea "x"
type textarea "il s'agi"
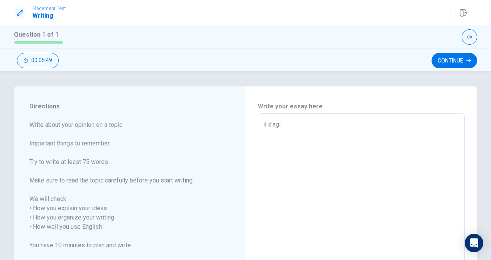
type textarea "x"
type textarea "il s'agit"
type textarea "x"
type textarea "il s'agit"
type textarea "x"
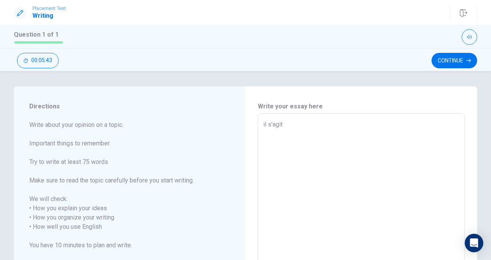
type textarea "il s'agit d"
type textarea "x"
type textarea "il s'agit d'"
type textarea "x"
type textarea "il s'agit d'u"
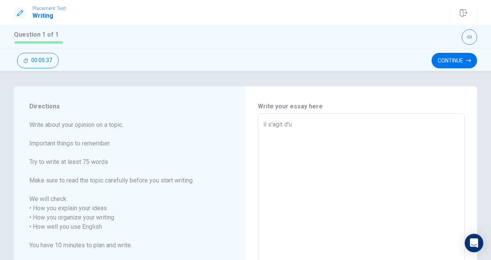
type textarea "x"
type textarea "il s'agit d'un"
type textarea "x"
type textarea "il s'agit d'une"
type textarea "x"
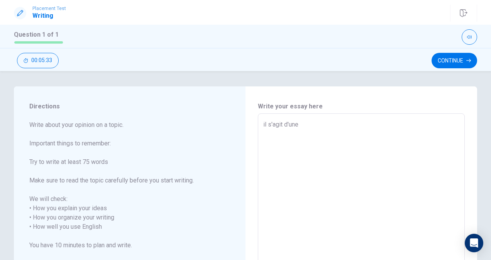
type textarea "il s'agit d'une"
type textarea "x"
type textarea "il s'agit d'une q"
type textarea "x"
type textarea "il s'agit d'une qu"
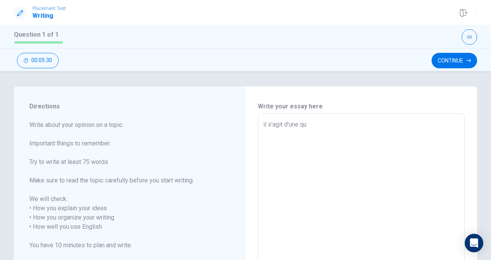
type textarea "x"
type textarea "il s'agit d'une que"
type textarea "x"
type textarea "il s'agit d'une ques"
type textarea "x"
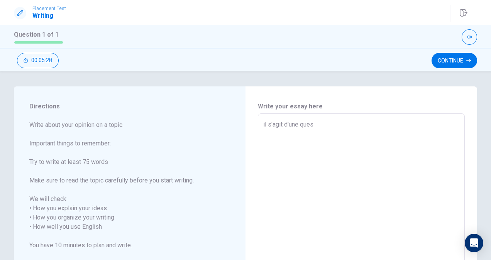
type textarea "il s'agit d'une quest"
type textarea "x"
type textarea "il s'agit d'une questi"
type textarea "x"
type textarea "il s'agit d'une questio"
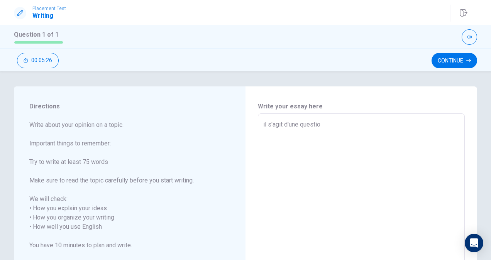
type textarea "x"
type textarea "il s'agit d'une question"
type textarea "x"
type textarea "il s'agit d'une question"
type textarea "x"
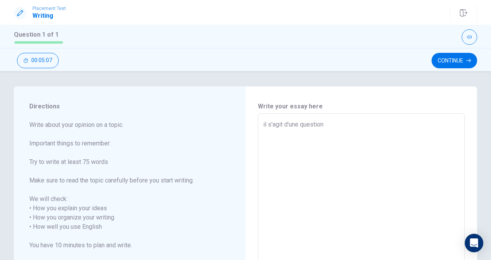
type textarea "il s'agit d'une question d"
type textarea "x"
type textarea "il s'agit d'une question de"
type textarea "x"
type textarea "il s'agit d'une question de"
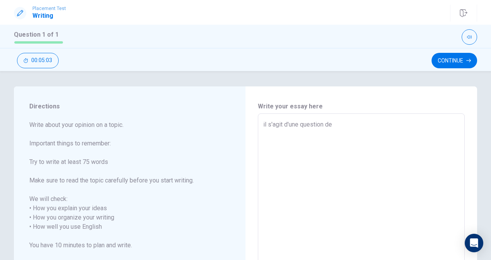
type textarea "x"
type textarea "il s'agit d'une question de r"
type textarea "x"
type textarea "il s'agit d'une question de re"
type textarea "x"
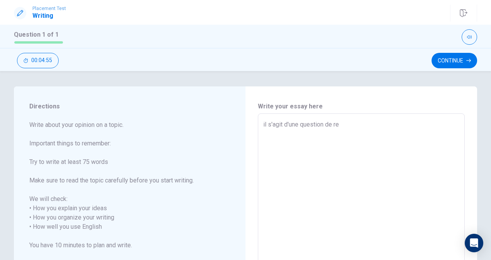
type textarea "il s'agit d'une question de red"
type textarea "x"
type textarea "il s'agit d'une question de [PERSON_NAME]"
type textarea "x"
type textarea "il s'agit d'une question de redac"
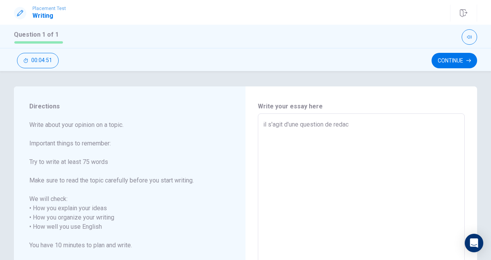
type textarea "x"
type textarea "il s'agit d'une question de redact"
type textarea "x"
type textarea "il s'agit d'une question de redacti"
type textarea "x"
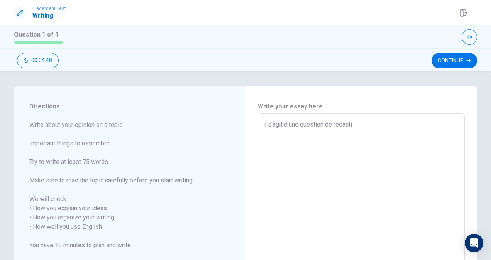
type textarea "il s'agit d'une question de redactio"
type textarea "x"
type textarea "il s'agit d'une question de redaction"
type textarea "x"
type textarea "il s'agit d'une question de redaction"
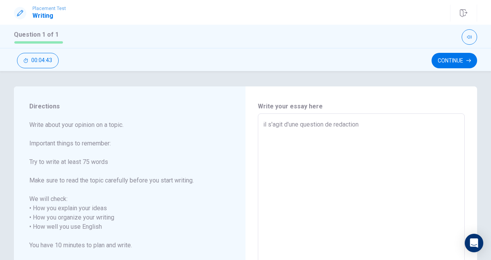
type textarea "x"
type textarea "il s'agit d'une question de redaction q"
type textarea "x"
type textarea "il s'agit d'une question de redaction qu"
type textarea "x"
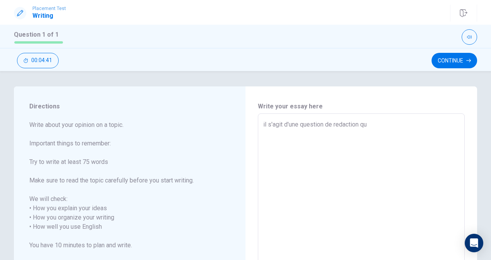
type textarea "il s'agit d'une question de redaction qui"
type textarea "x"
type textarea "il s'agit d'une question de redaction qui"
type textarea "x"
type textarea "il s'agit d'une question de redaction qui e"
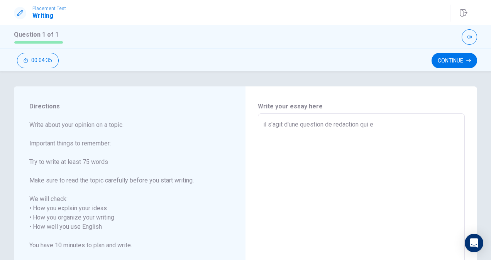
type textarea "x"
type textarea "il s'agit d'une question de redaction qui ev"
type textarea "x"
type textarea "il s'agit d'une question de redaction qui eva"
type textarea "x"
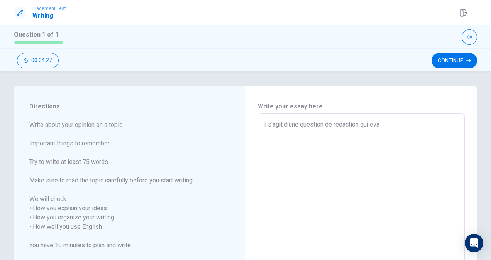
type textarea "il s'agit d'une question de redaction qui eval"
type textarea "x"
type textarea "il s'agit d'une question de redaction qui evalu"
type textarea "x"
type textarea "il s'agit d'une question de redaction qui evalue"
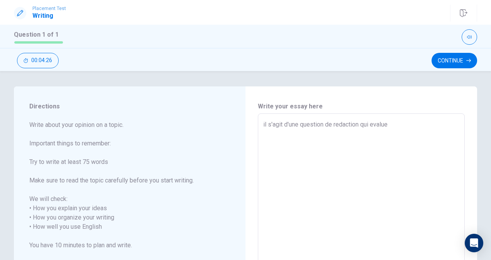
type textarea "x"
type textarea "il s'agit d'une question de redaction qui evalue"
type textarea "x"
type textarea "il s'agit d'une question de redaction qui evalue l"
type textarea "x"
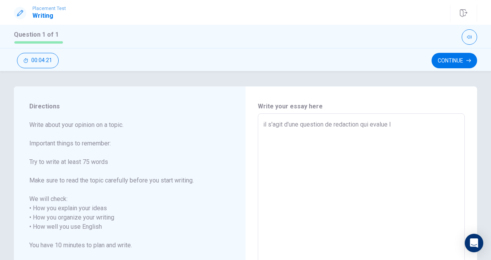
type textarea "il s'agit d'une question de redaction qui evalue la"
type textarea "x"
type textarea "il s'agit d'une question de redaction qui evalue la"
type textarea "x"
type textarea "il s'agit d'une question de redaction qui evalue la c"
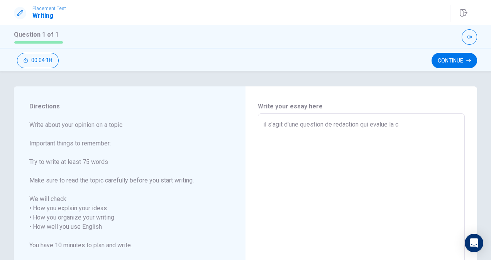
type textarea "x"
type textarea "il s'agit d'une question de redaction qui evalue la ca"
type textarea "x"
type textarea "il s'agit d'une question de redaction qui evalue la cap"
type textarea "x"
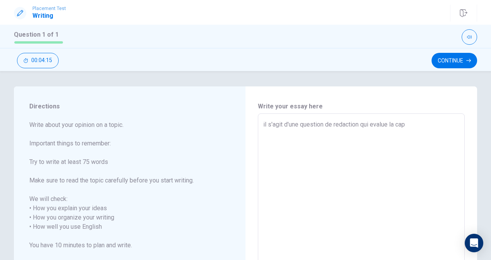
type textarea "il s'agit d'une question de redaction qui evalue la capa"
type textarea "x"
type textarea "il s'agit d'une question de redaction qui evalue la capac"
type textarea "x"
type textarea "il s'agit d'une question de redaction qui evalue la capaci"
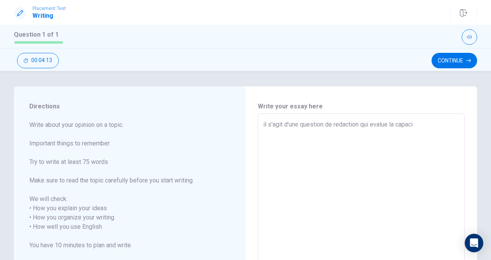
type textarea "x"
type textarea "il s'agit d'une question de redaction qui evalue la capacit"
type textarea "x"
type textarea "il s'agit d'une question de redaction qui evalue la capacite"
type textarea "x"
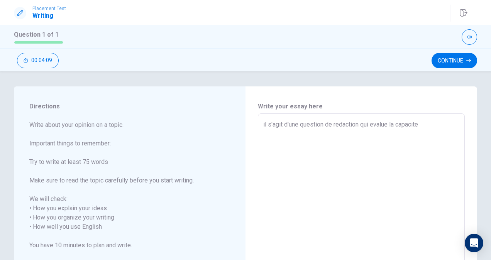
type textarea "il s'agit d'une question de redaction qui evalue la capacite"
type textarea "x"
type textarea "il s'agit d'une question de redaction qui evalue la capacite d"
type textarea "x"
type textarea "il s'agit d'une question de redaction qui evalue la capacite de"
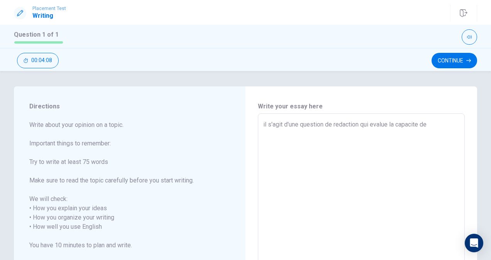
type textarea "x"
type textarea "il s'agit d'une question de redaction qui evalue la capacite de"
type textarea "x"
type textarea "il s'agit d'une question de redaction qui evalue la capacite de l"
type textarea "x"
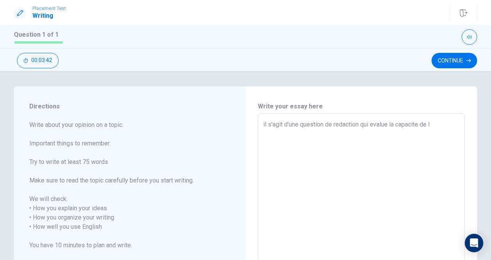
type textarea "il s'agit d'une question de redaction qui evalue la capacite de l'"
type textarea "x"
type textarea "il s'agit d'une question de redaction qui evalue la capacite de l'u"
type textarea "x"
type textarea "il s'agit d'une question de redaction qui evalue la capacite de l'ut"
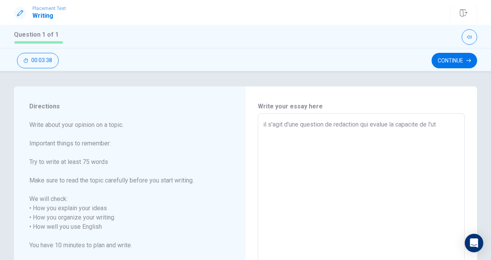
type textarea "x"
type textarea "il s'agit d'une question de redaction qui evalue la capacite de l'uti"
type textarea "x"
type textarea "il s'agit d'une question de redaction qui evalue la capacite de l'util"
type textarea "x"
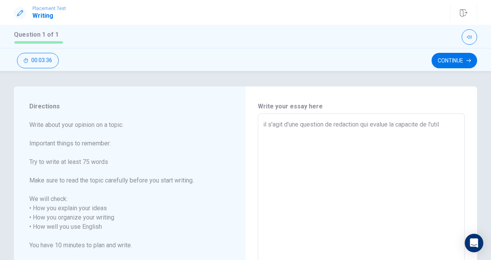
type textarea "il s'agit d'une question de redaction qui evalue la capacite de l'utili"
type textarea "x"
type textarea "il s'agit d'une question de redaction qui evalue la capacite de l'utilis"
type textarea "x"
type textarea "il s'agit d'une question de redaction qui evalue la capacite de l'utilisa"
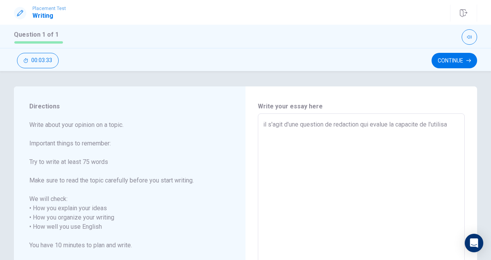
type textarea "x"
type textarea "il s'agit d'une question de redaction qui evalue la capacite de l'utilisat"
type textarea "x"
type textarea "il s'agit d'une question de redaction qui evalue la capacite de l'utilisate"
type textarea "x"
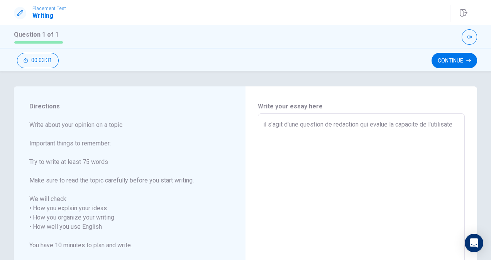
type textarea "il s'agit d'une question de redaction qui evalue la capacite de l'utilisateu"
type textarea "x"
type textarea "il s'agit d'une question de redaction qui evalue la capacite de l'utilisateur"
type textarea "x"
type textarea "il s'agit d'une question de redaction qui evalue la capacite de l'utilisateur"
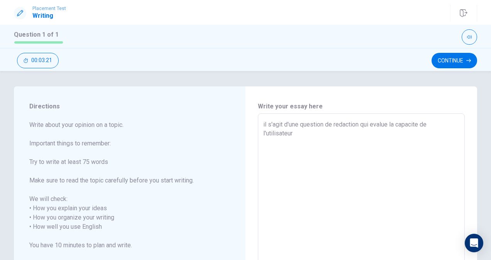
type textarea "x"
type textarea "il s'agit d'une question de redaction qui evalue la capacite de l'utilisateur a"
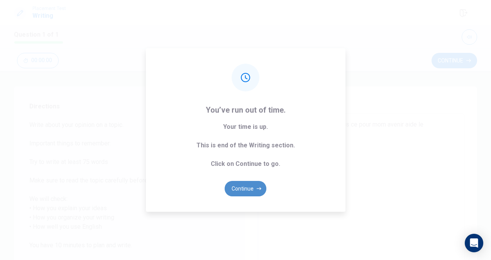
click at [244, 187] on button "Continue" at bounding box center [246, 188] width 42 height 15
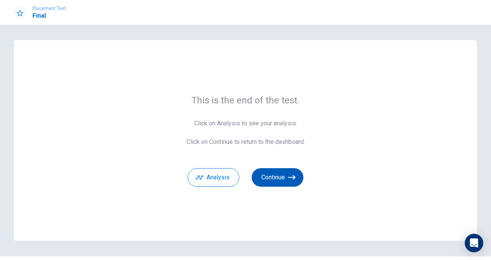
click at [275, 176] on button "Continue" at bounding box center [278, 177] width 52 height 19
